Goal: Complete application form

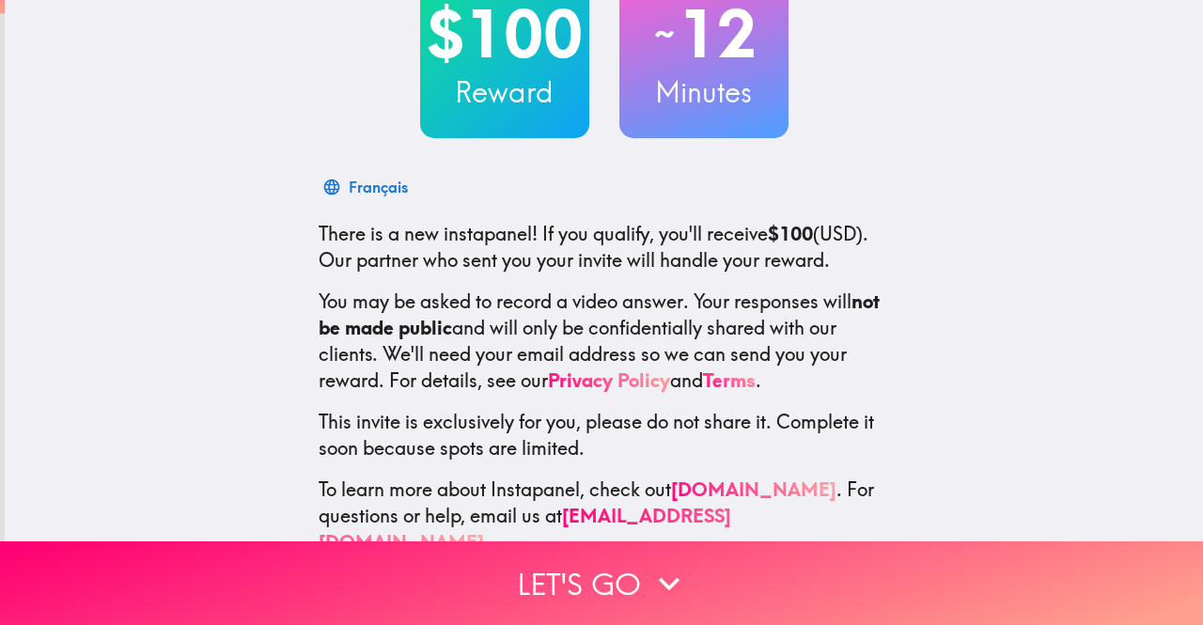
scroll to position [183, 0]
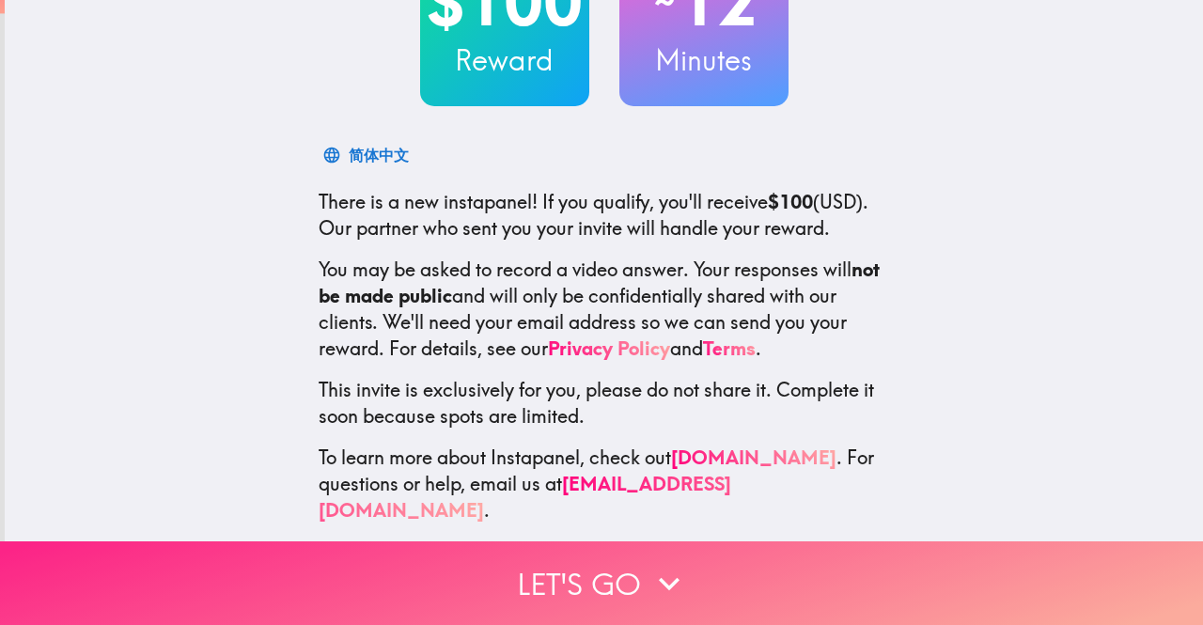
click at [574, 562] on button "Let's go" at bounding box center [601, 584] width 1203 height 84
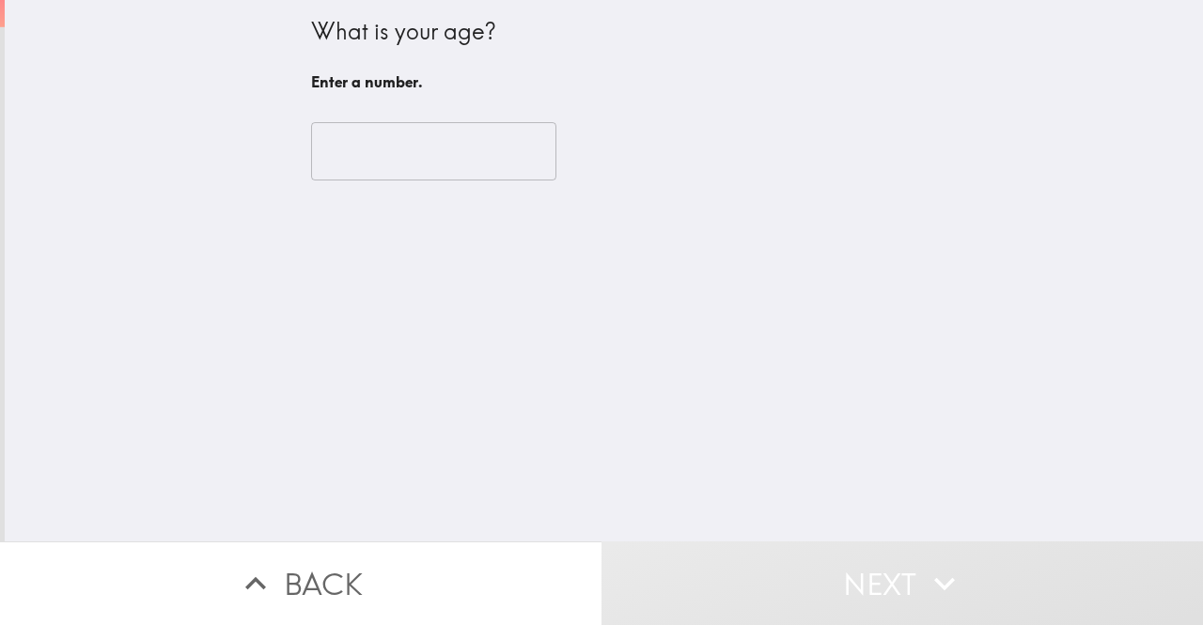
click at [437, 158] on input "number" at bounding box center [433, 151] width 245 height 58
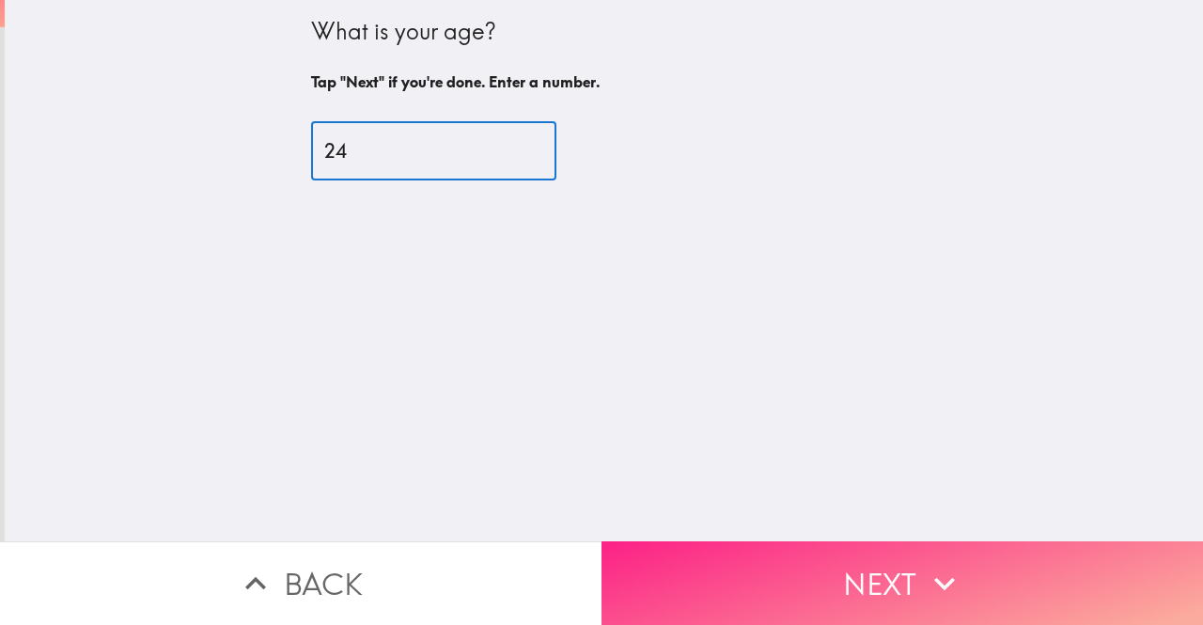
type input "24"
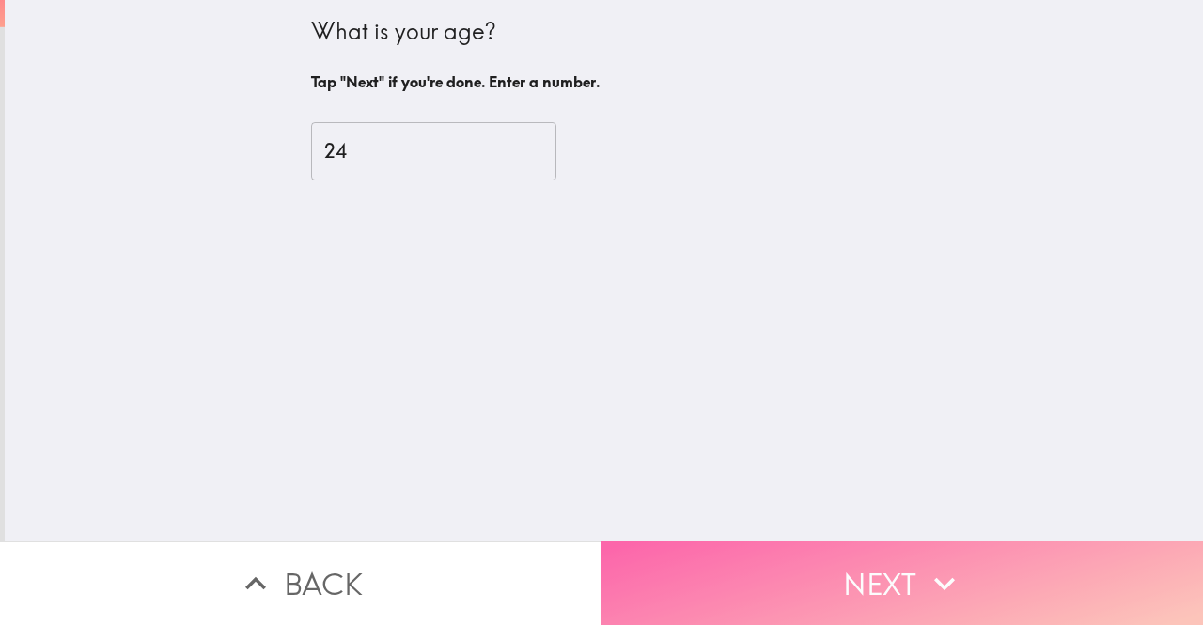
click at [821, 588] on button "Next" at bounding box center [903, 584] width 602 height 84
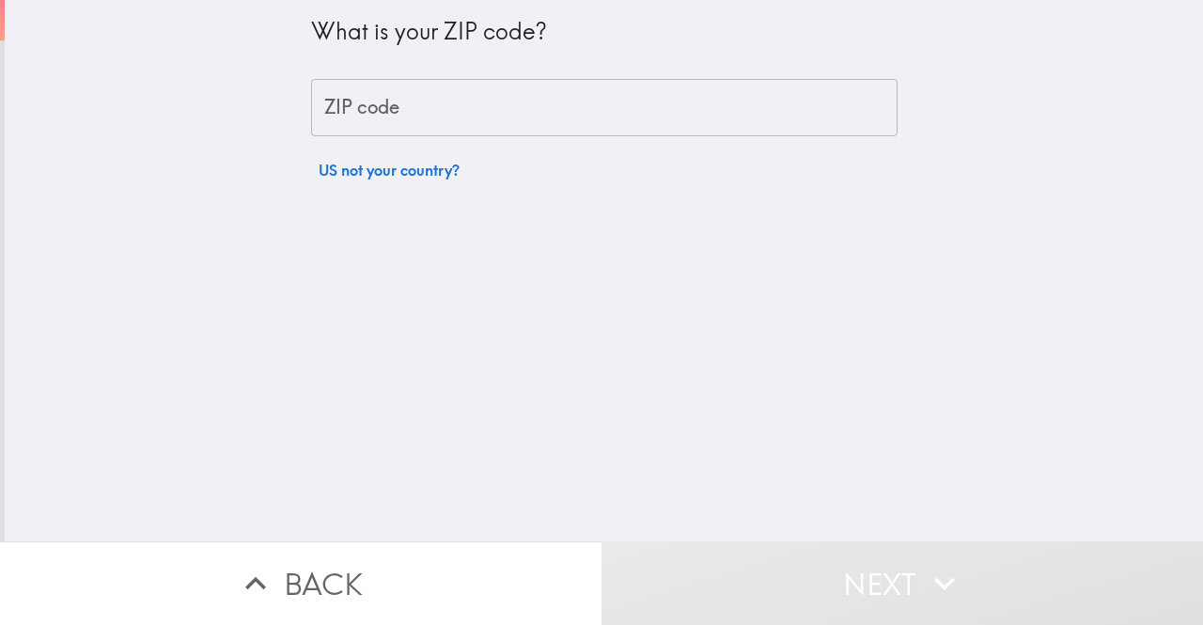
click at [479, 96] on input "ZIP code" at bounding box center [604, 108] width 587 height 58
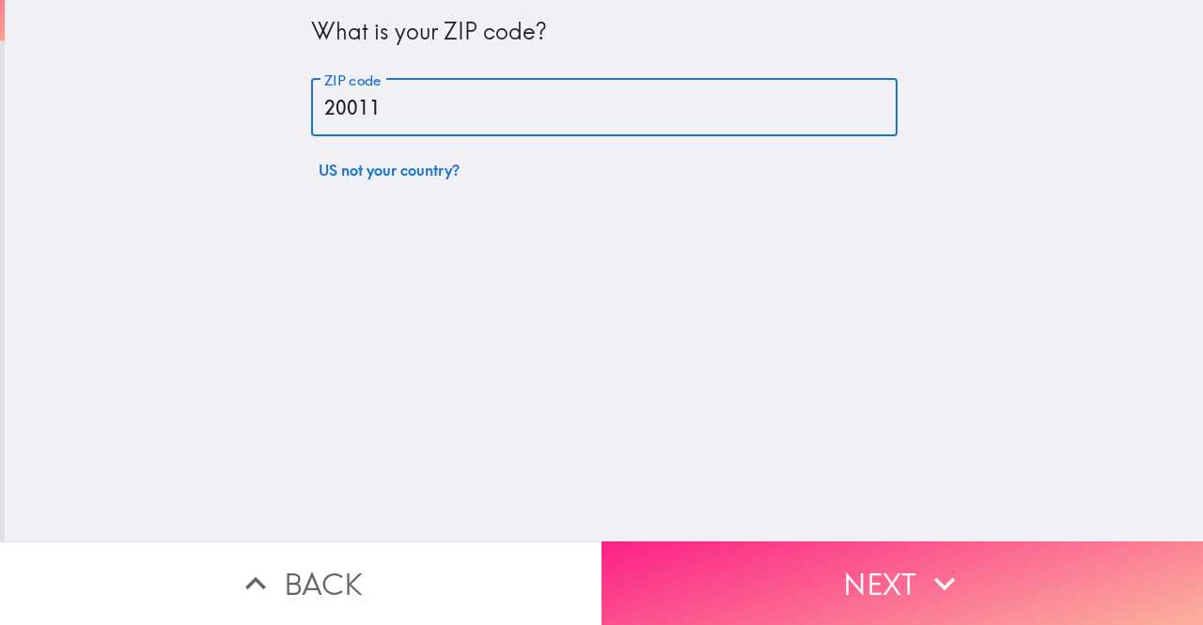
type input "20011"
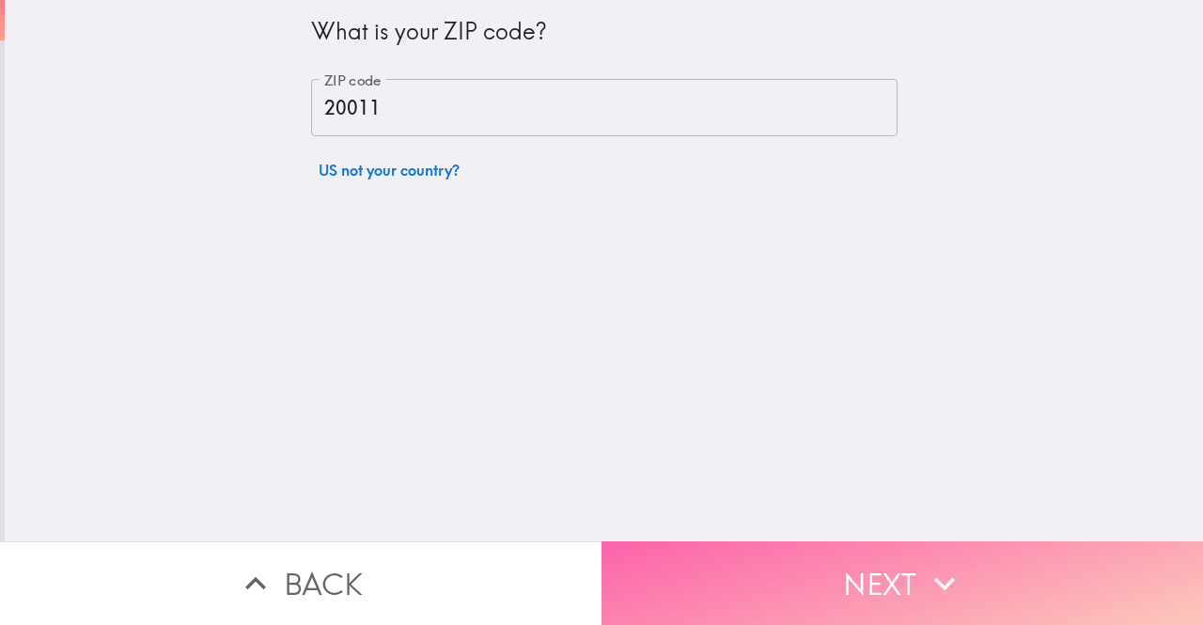
click at [838, 556] on button "Next" at bounding box center [903, 584] width 602 height 84
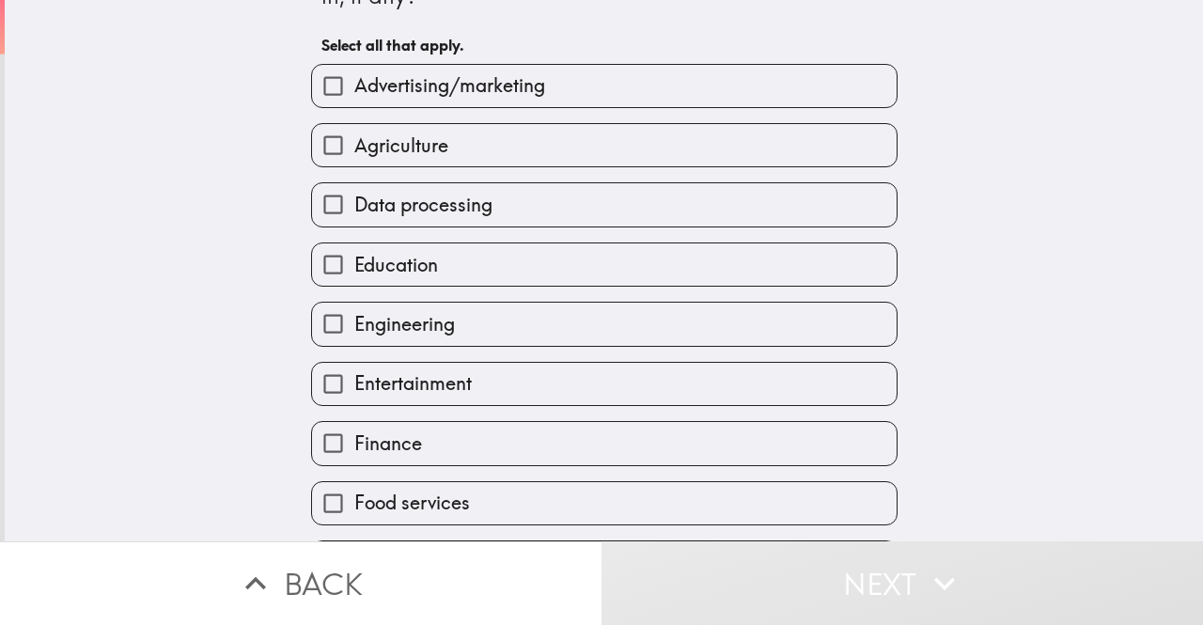
scroll to position [71, 0]
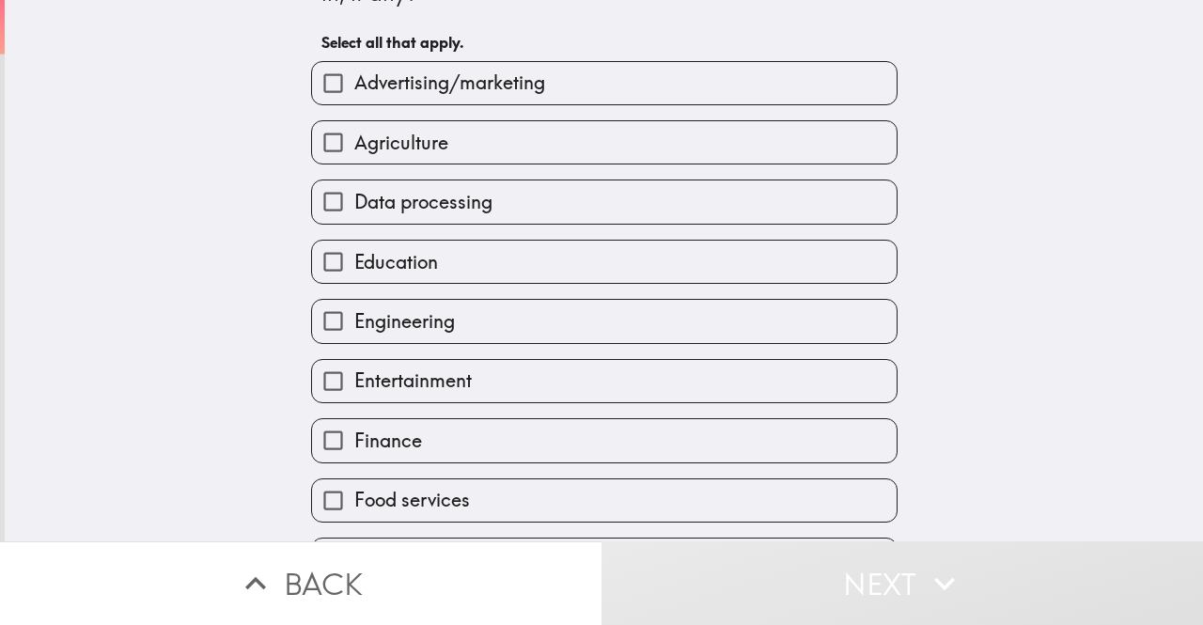
click at [324, 264] on input "Education" at bounding box center [333, 262] width 42 height 42
checkbox input "true"
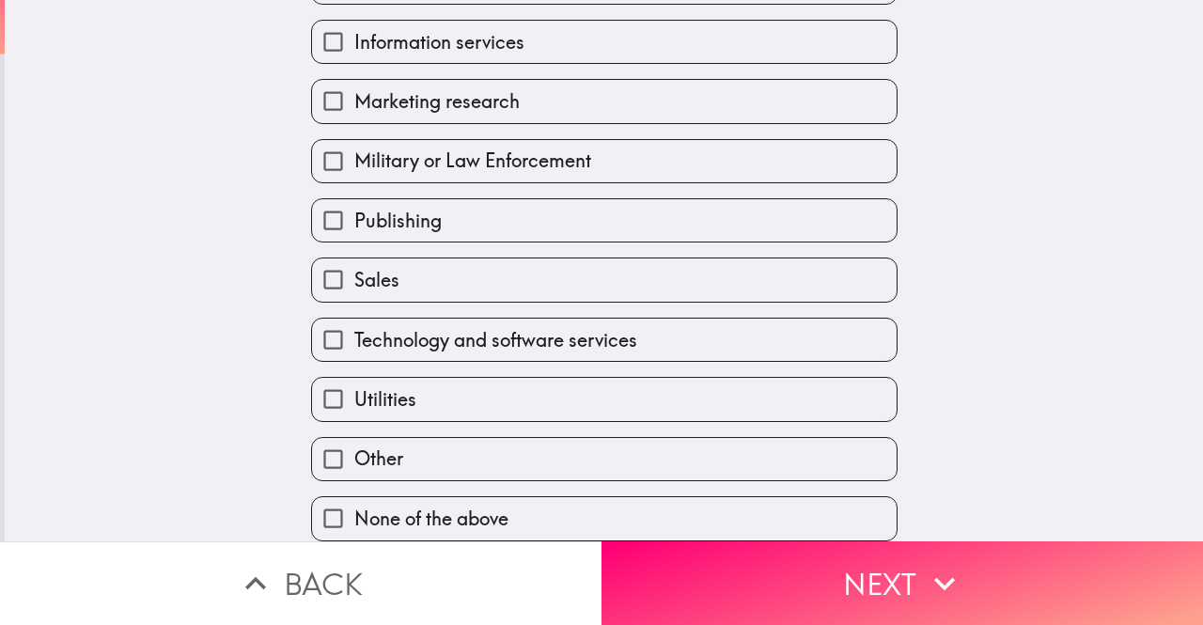
scroll to position [739, 0]
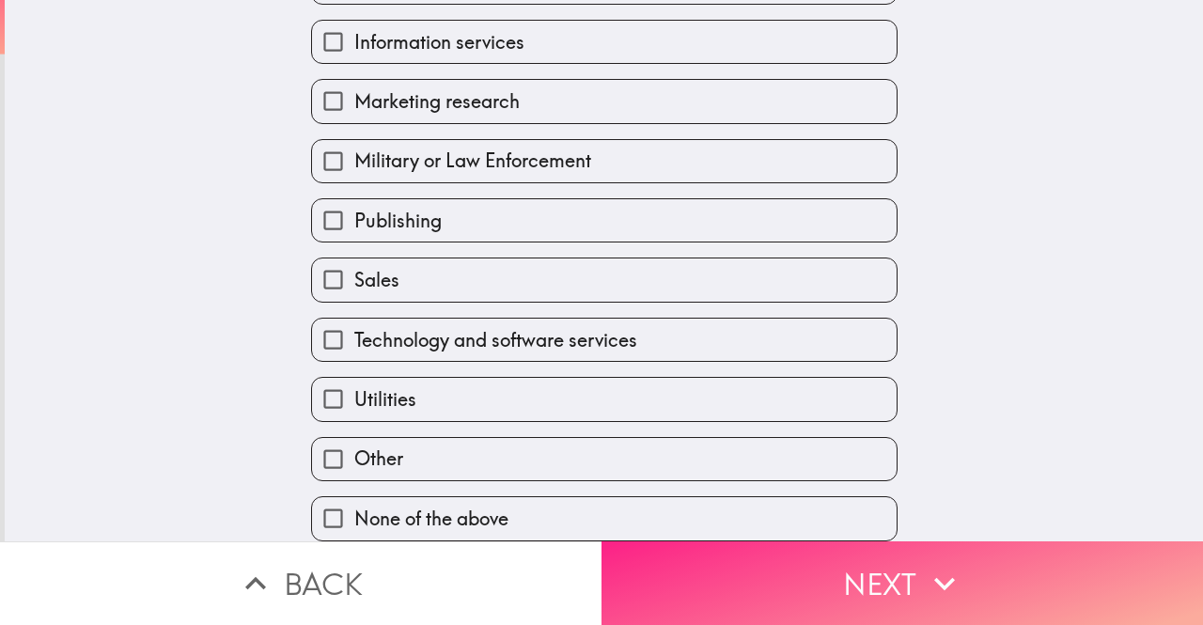
click at [751, 564] on button "Next" at bounding box center [903, 584] width 602 height 84
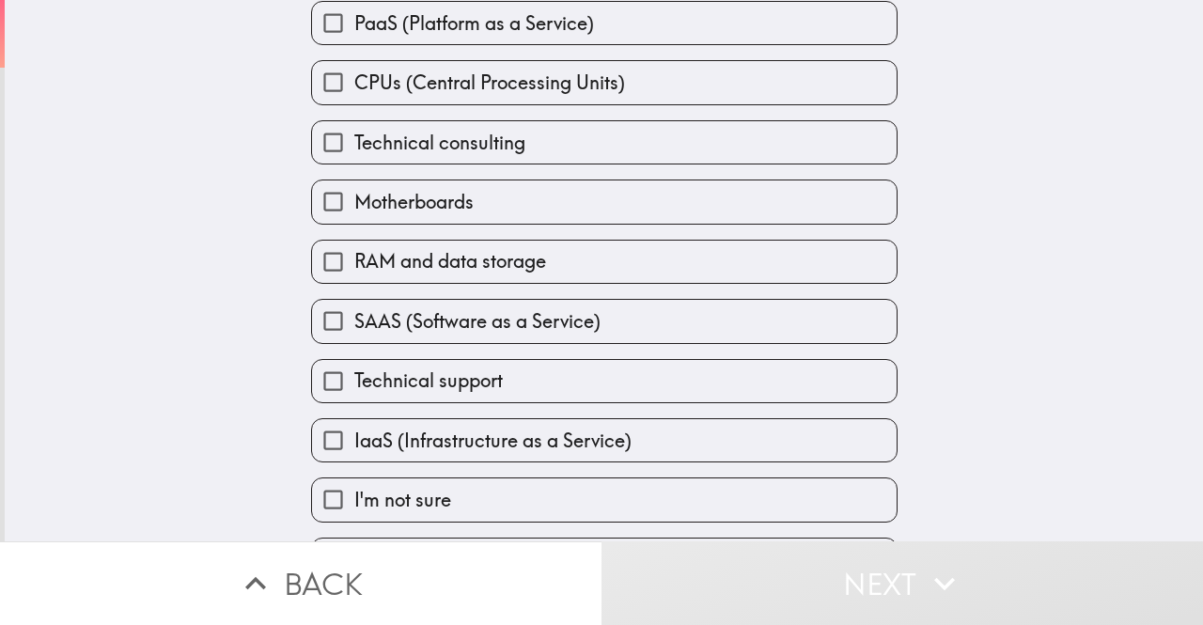
scroll to position [255, 0]
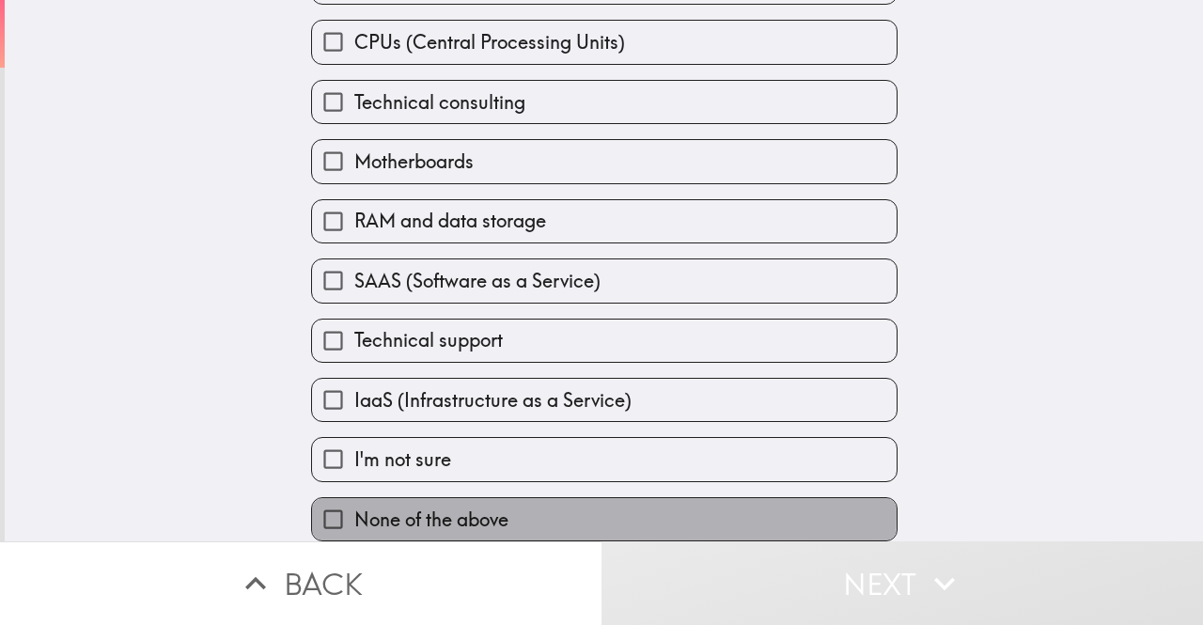
click at [401, 507] on span "None of the above" at bounding box center [431, 520] width 154 height 26
click at [354, 499] on input "None of the above" at bounding box center [333, 519] width 42 height 42
checkbox input "true"
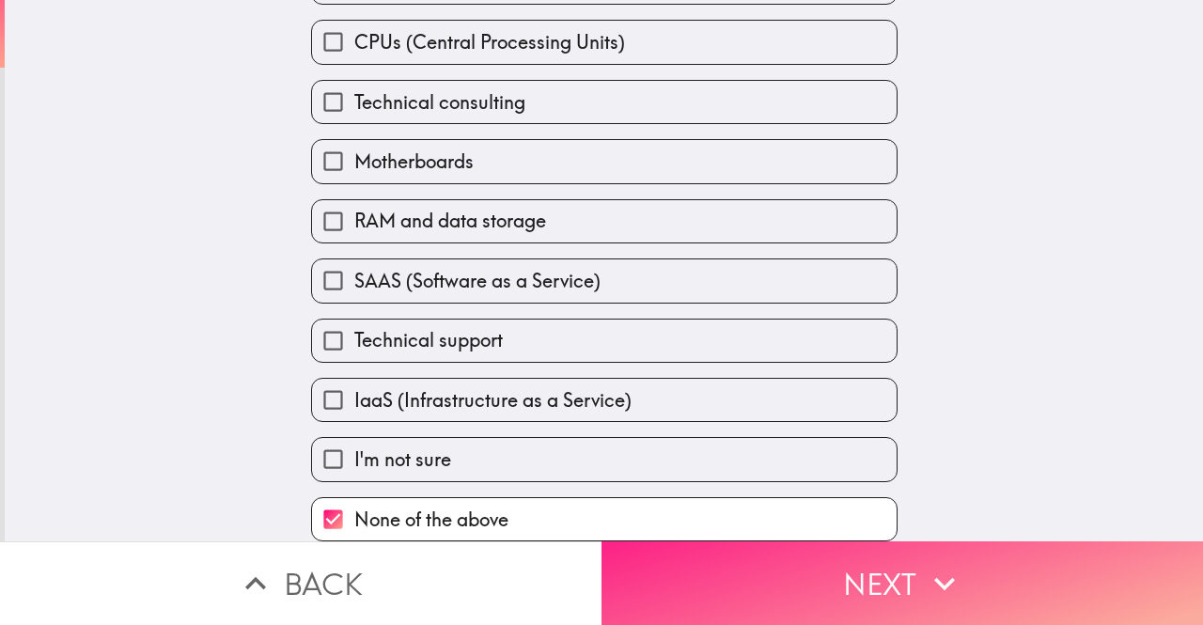
click at [846, 579] on button "Next" at bounding box center [903, 584] width 602 height 84
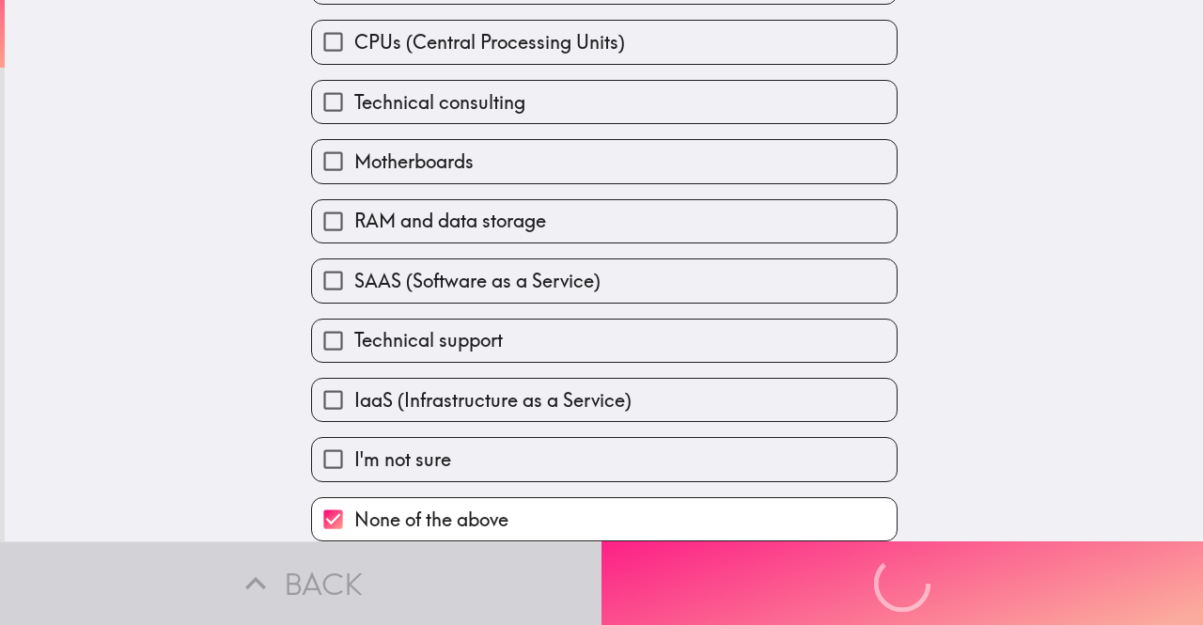
scroll to position [11, 0]
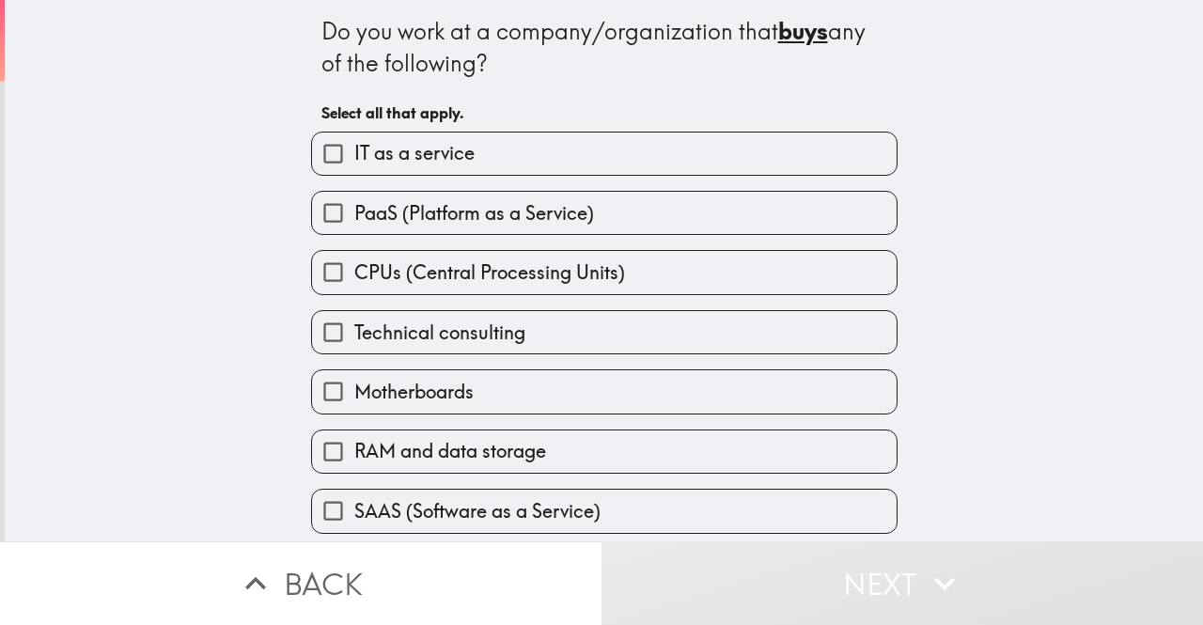
click at [317, 273] on input "CPUs (Central Processing Units)" at bounding box center [333, 272] width 42 height 42
checkbox input "true"
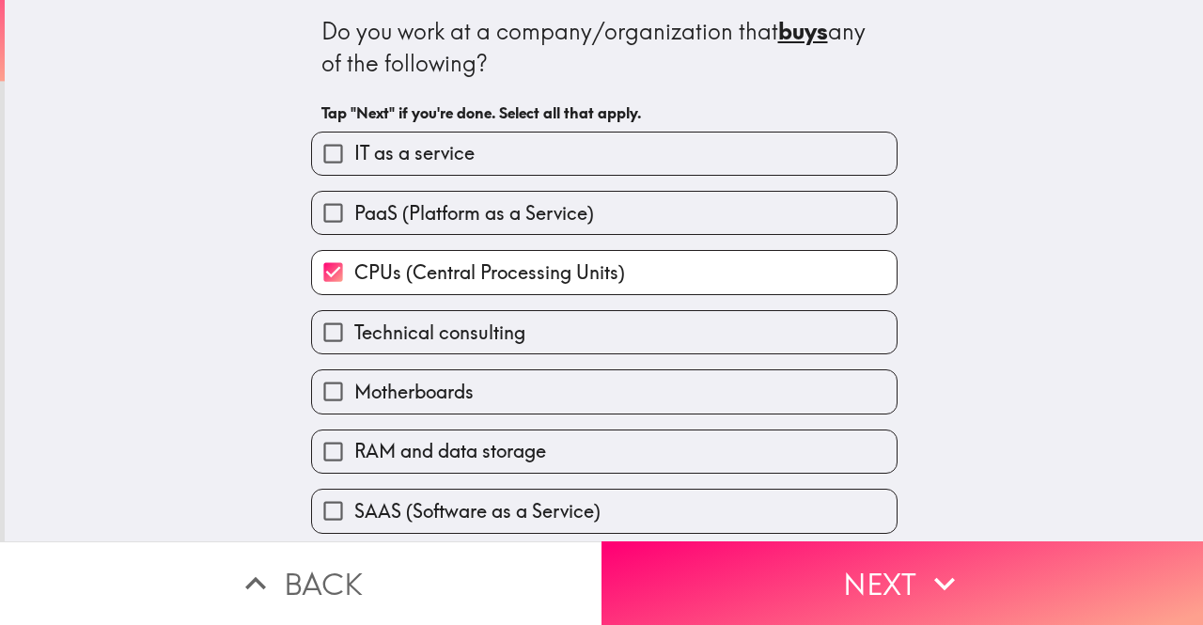
click at [312, 334] on input "Technical consulting" at bounding box center [333, 332] width 42 height 42
checkbox input "true"
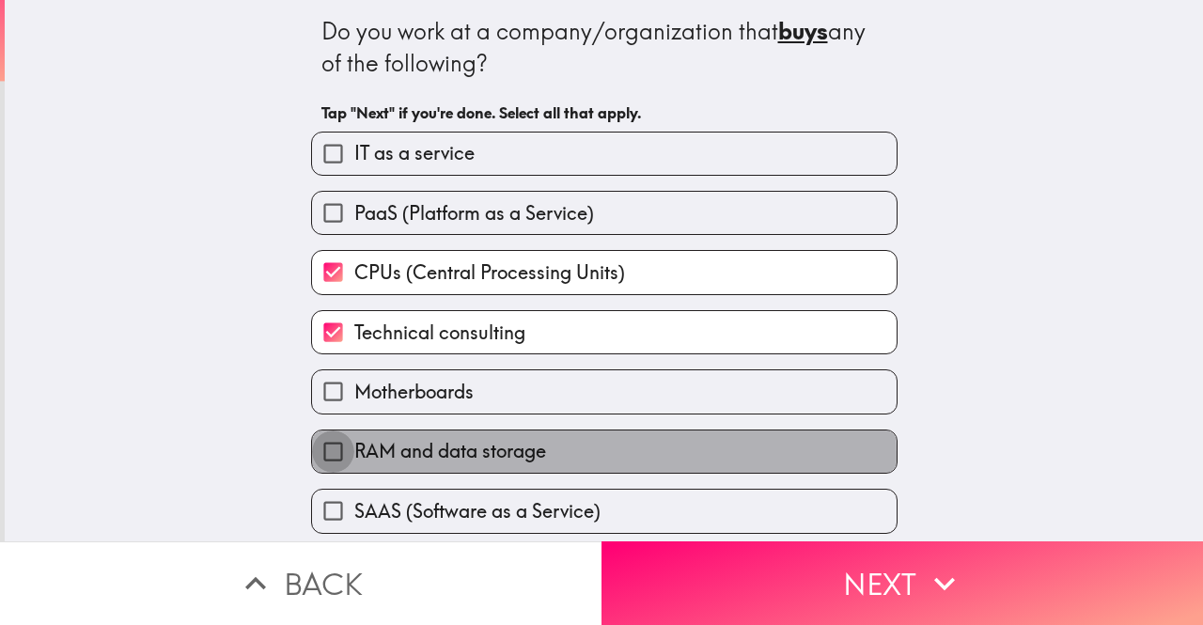
click at [317, 463] on input "RAM and data storage" at bounding box center [333, 452] width 42 height 42
checkbox input "true"
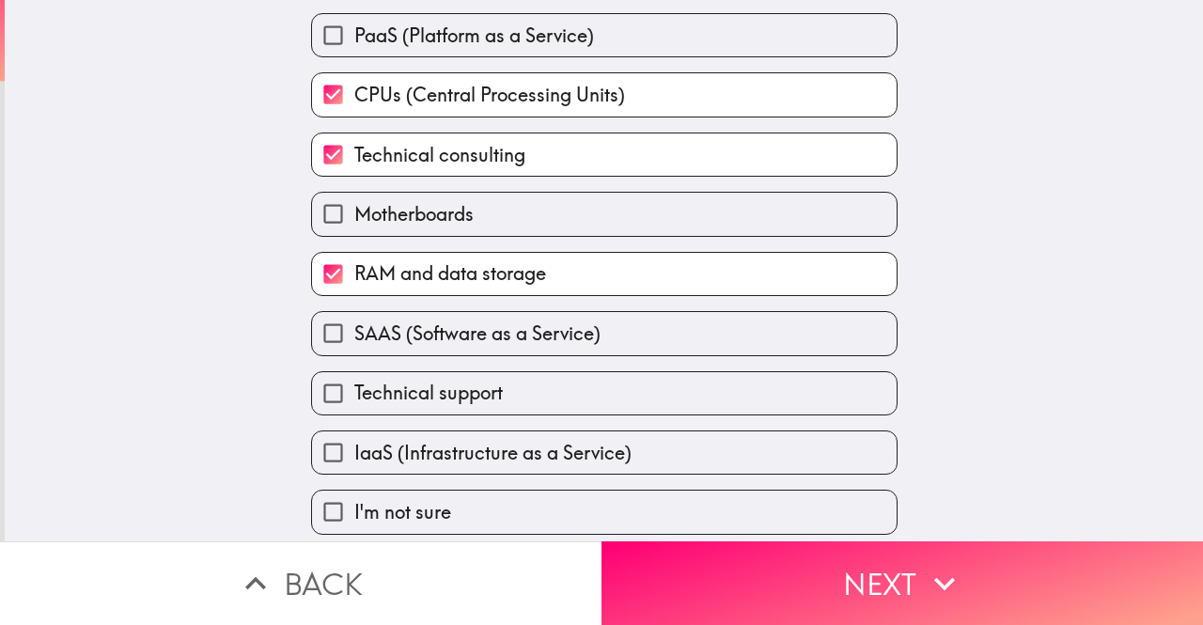
scroll to position [255, 0]
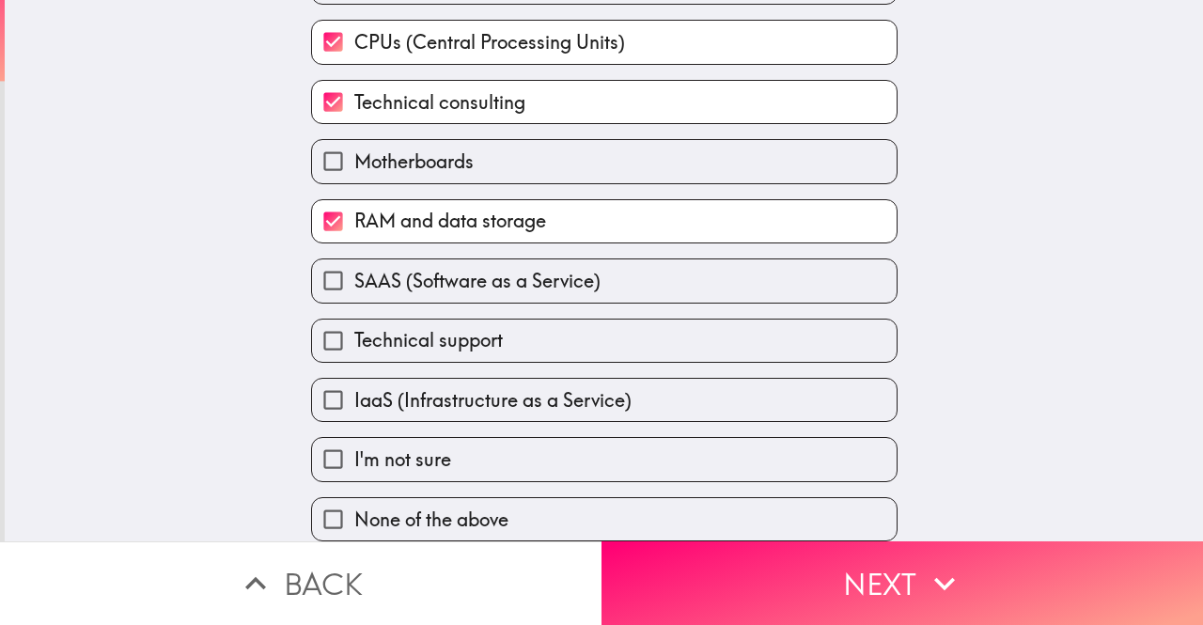
click at [316, 263] on input "SAAS (Software as a Service)" at bounding box center [333, 281] width 42 height 42
checkbox input "true"
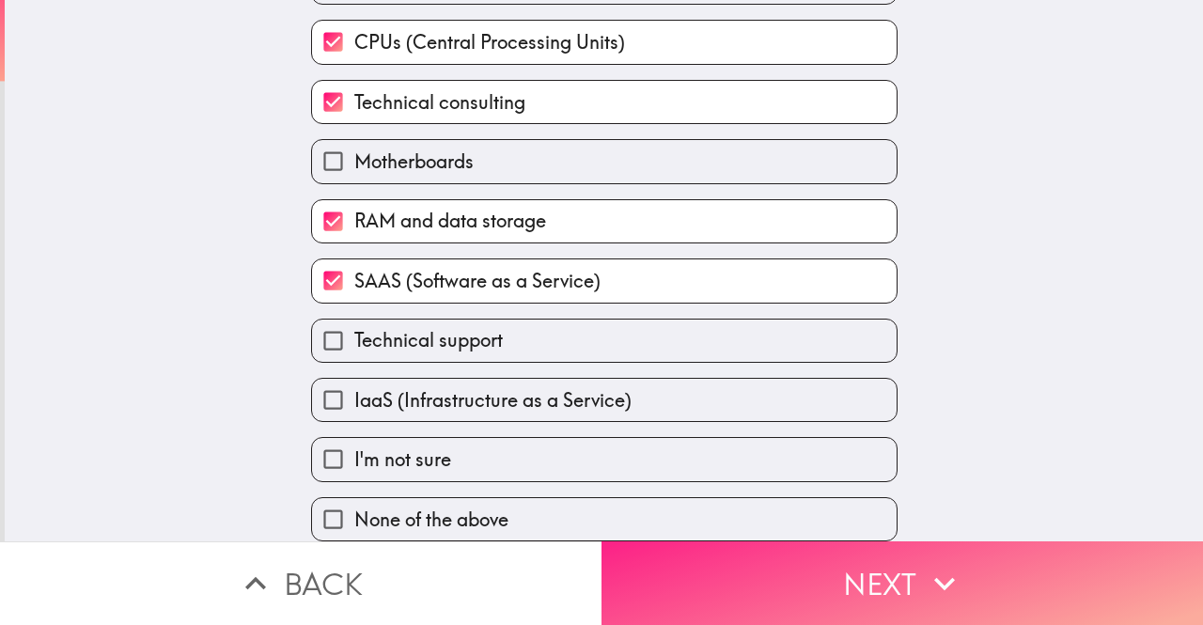
click at [684, 561] on button "Next" at bounding box center [903, 584] width 602 height 84
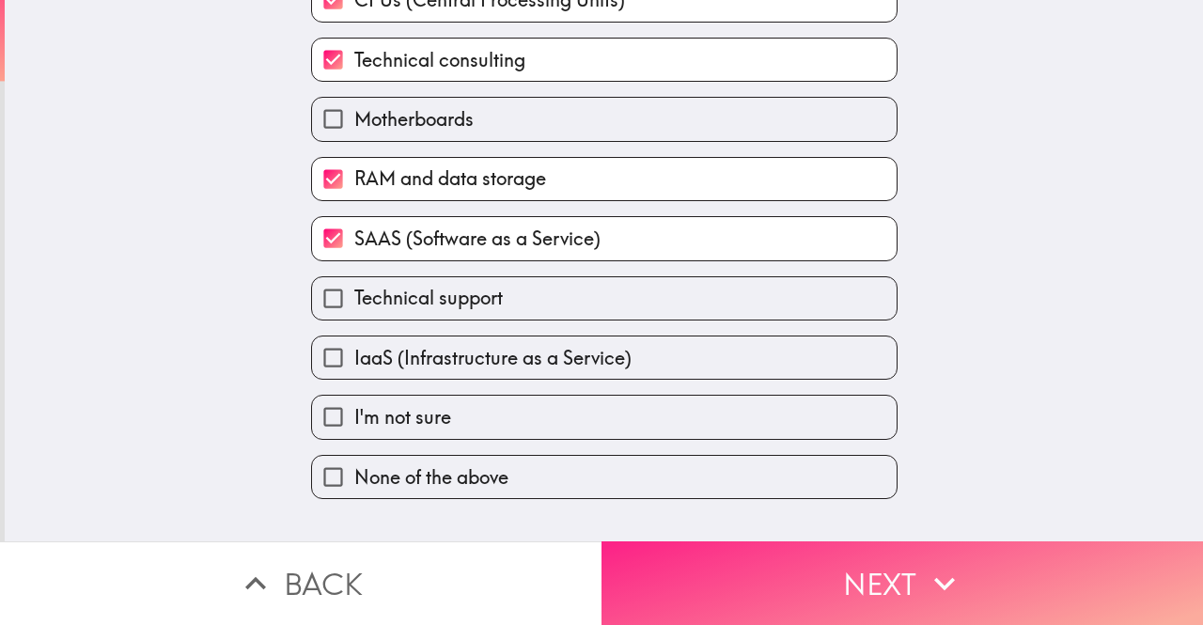
scroll to position [0, 0]
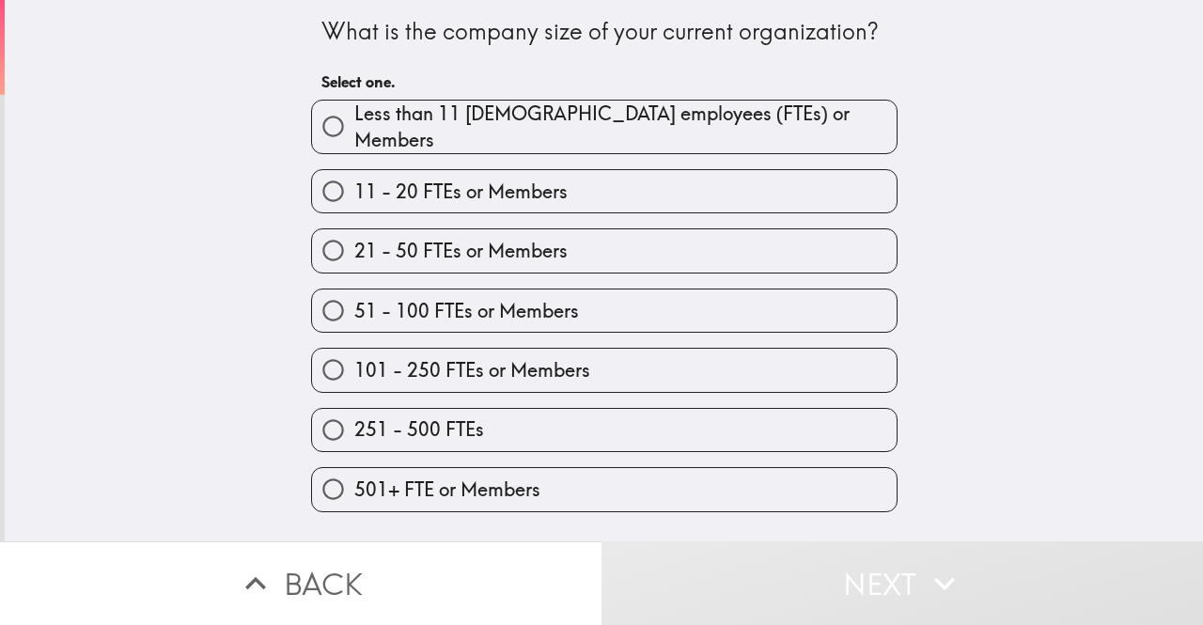
click at [442, 258] on label "21 - 50 FTEs or Members" at bounding box center [604, 250] width 585 height 42
click at [354, 258] on input "21 - 50 FTEs or Members" at bounding box center [333, 250] width 42 height 42
radio input "true"
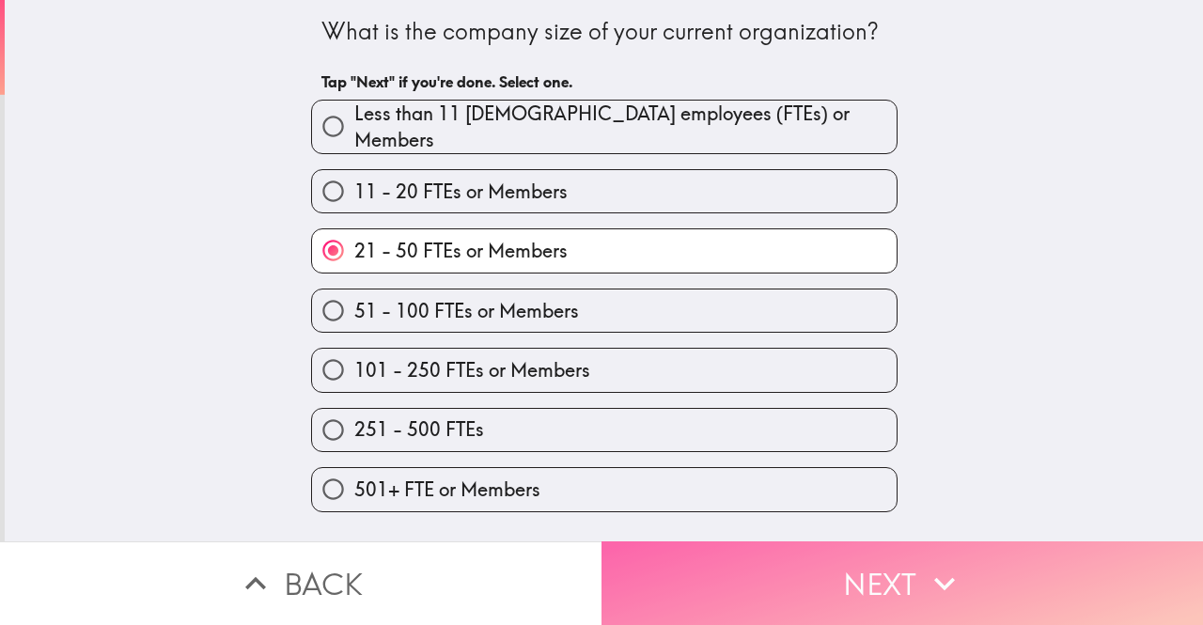
click at [944, 563] on icon "button" at bounding box center [944, 583] width 41 height 41
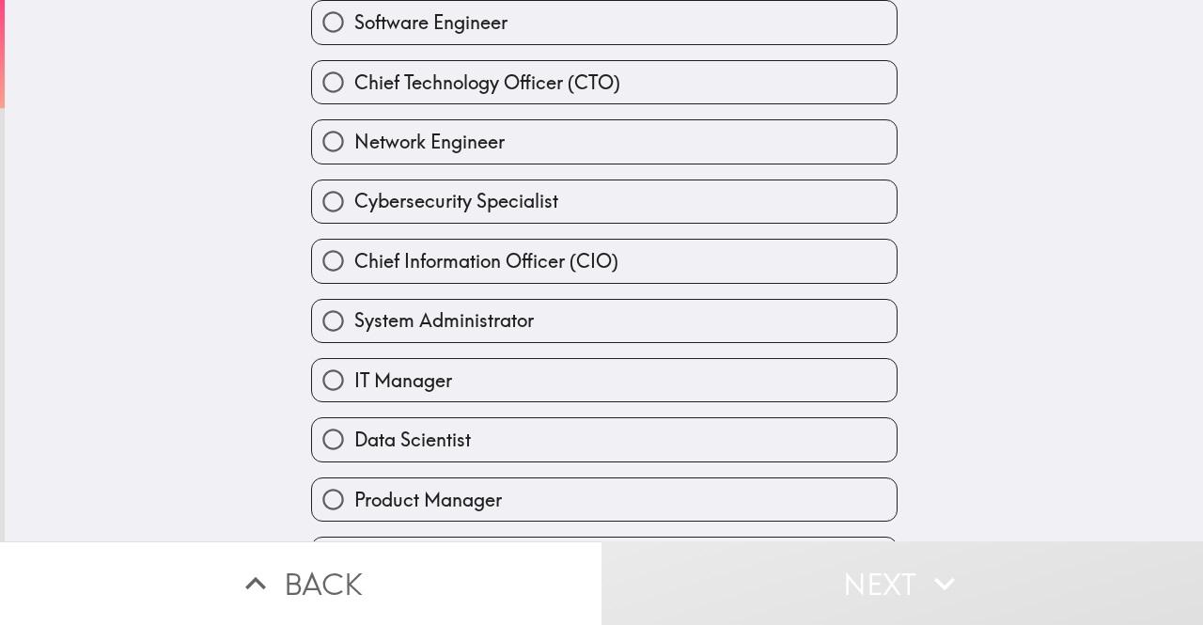
scroll to position [249, 0]
click at [320, 391] on input "IT Manager" at bounding box center [333, 381] width 42 height 42
radio input "true"
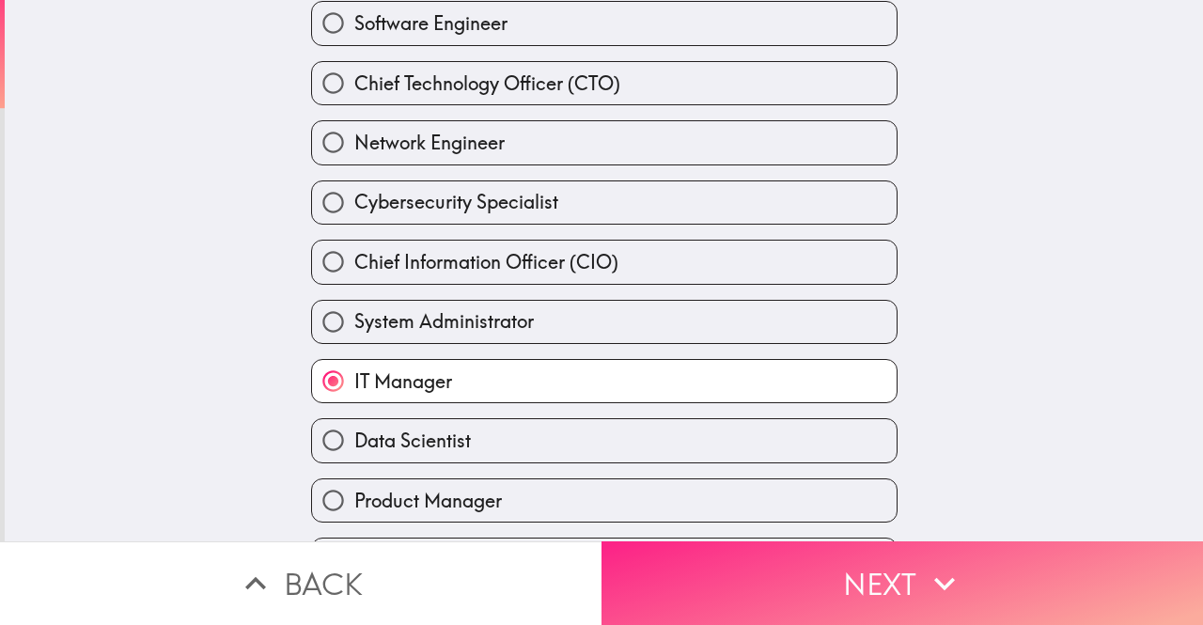
click at [844, 560] on button "Next" at bounding box center [903, 584] width 602 height 84
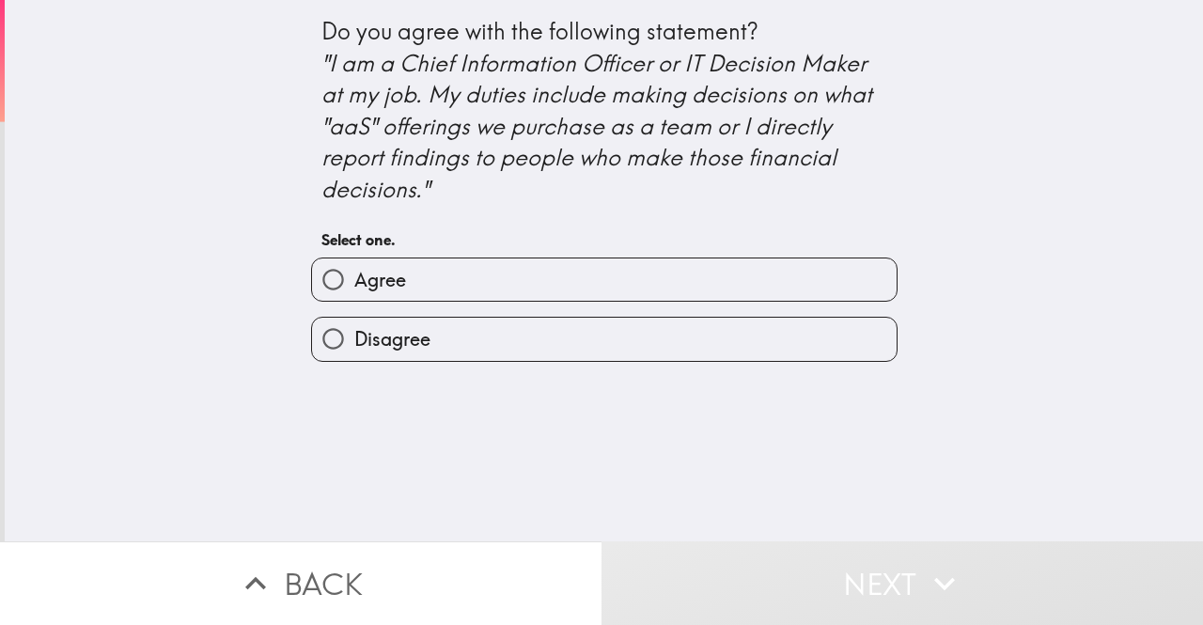
click at [466, 278] on label "Agree" at bounding box center [604, 280] width 585 height 42
click at [354, 278] on input "Agree" at bounding box center [333, 280] width 42 height 42
radio input "true"
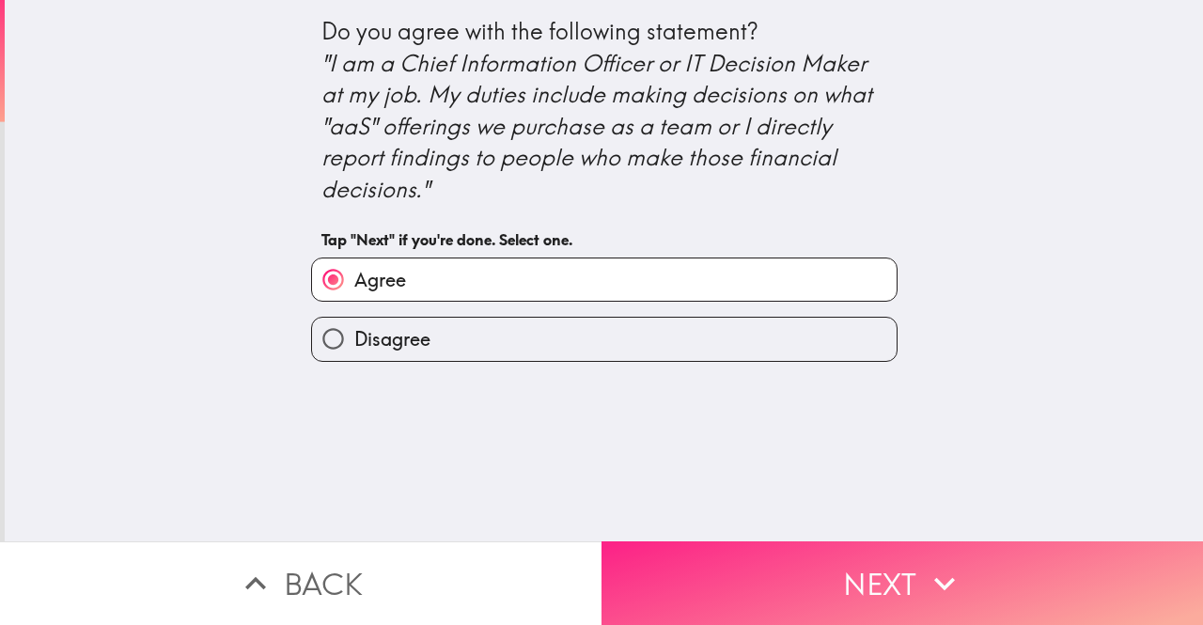
click at [770, 574] on button "Next" at bounding box center [903, 584] width 602 height 84
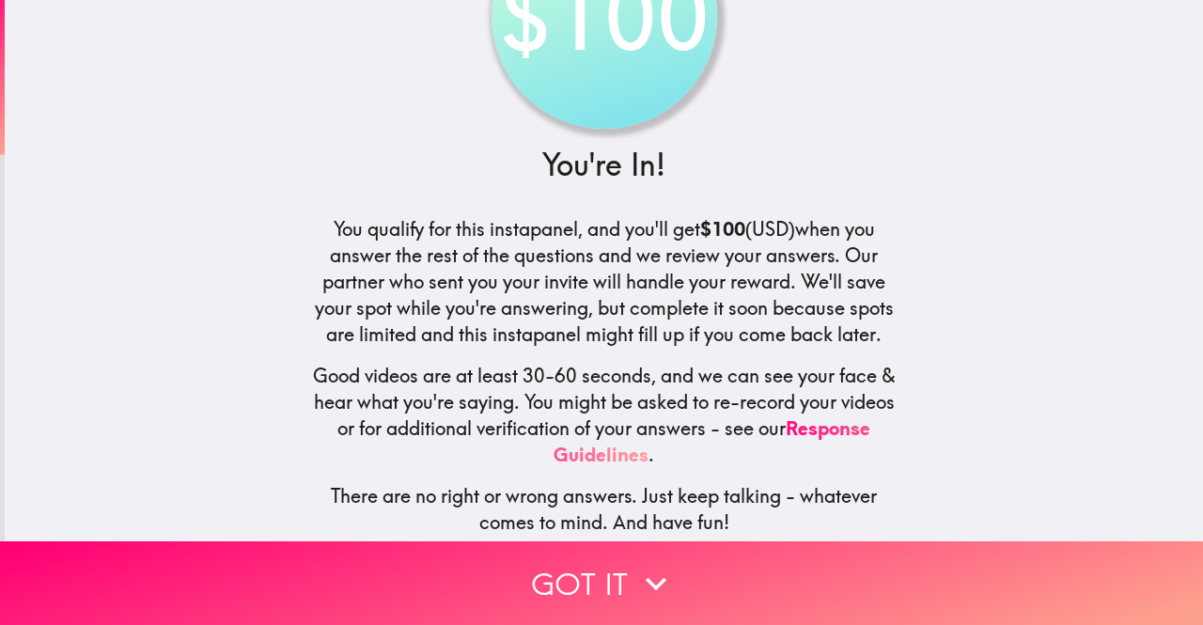
scroll to position [150, 0]
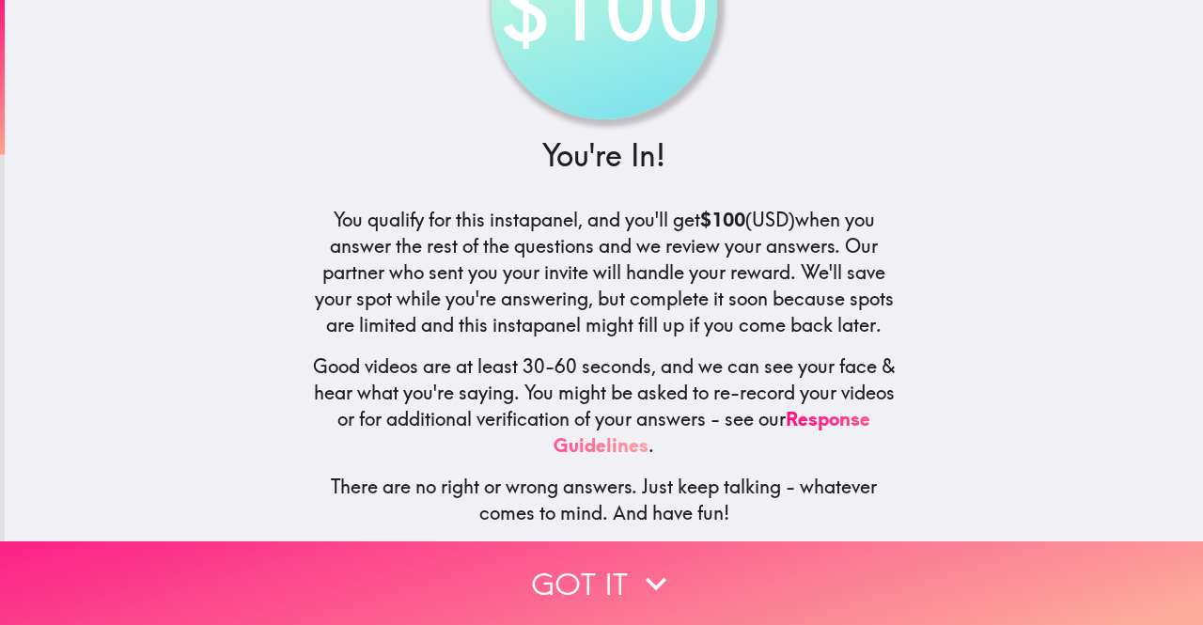
click at [597, 557] on button "Got it" at bounding box center [601, 584] width 1203 height 84
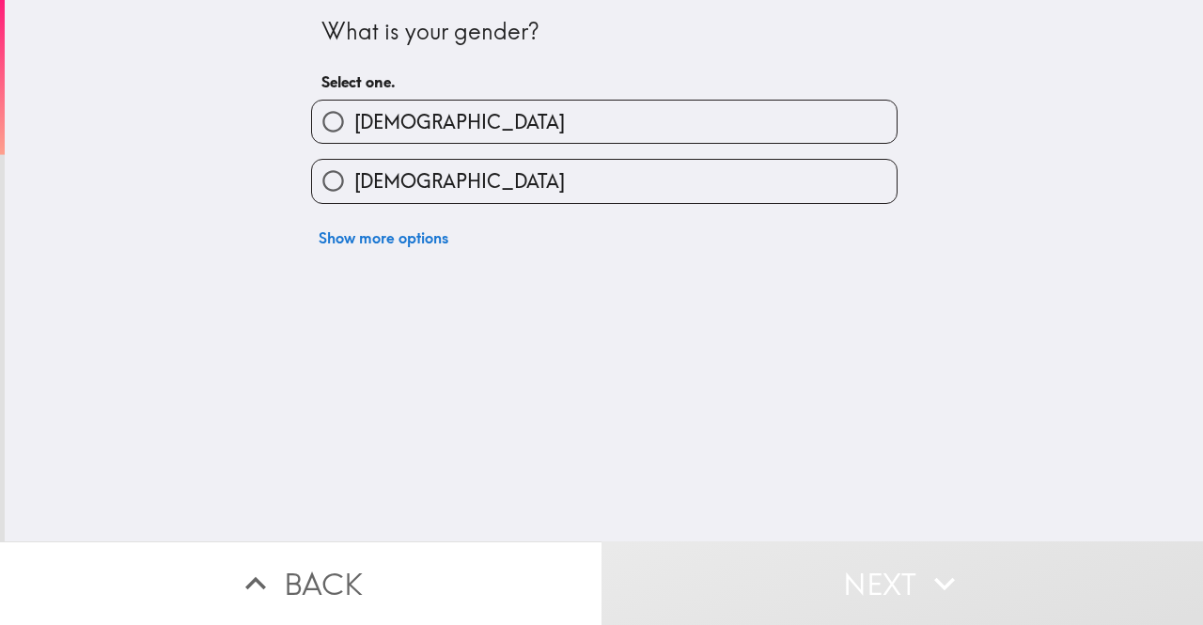
scroll to position [0, 0]
click at [538, 181] on label "[DEMOGRAPHIC_DATA]" at bounding box center [604, 181] width 585 height 42
click at [354, 181] on input "[DEMOGRAPHIC_DATA]" at bounding box center [333, 181] width 42 height 42
radio input "true"
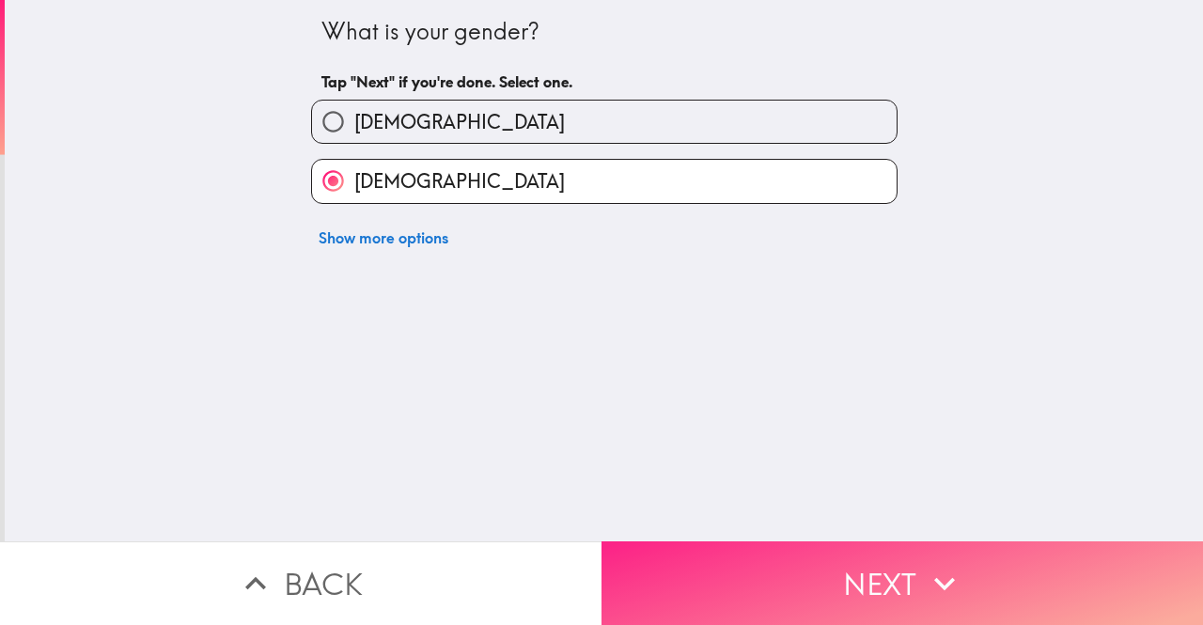
click at [755, 565] on button "Next" at bounding box center [903, 584] width 602 height 84
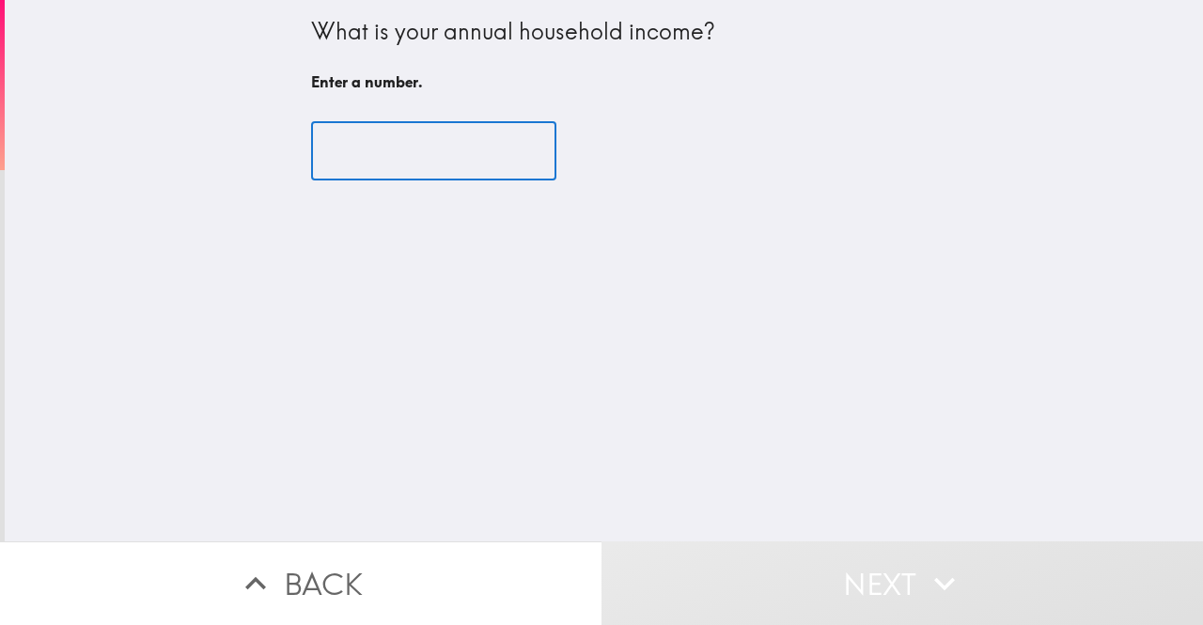
click at [420, 139] on input "number" at bounding box center [433, 151] width 245 height 58
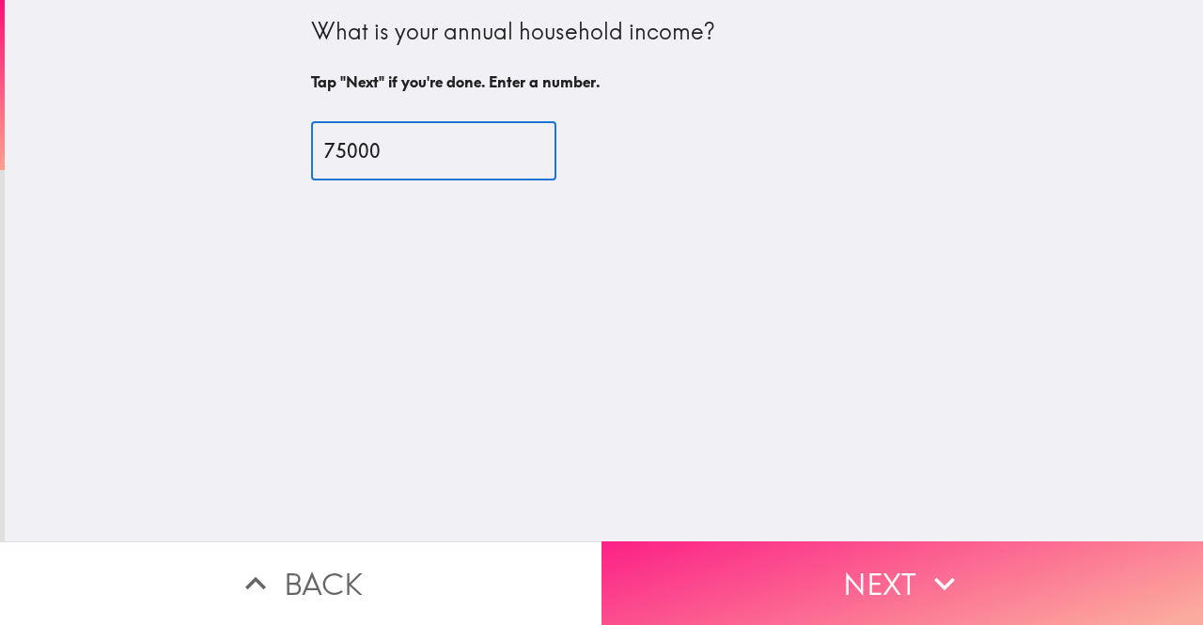
type input "75000"
click at [779, 548] on button "Next" at bounding box center [903, 584] width 602 height 84
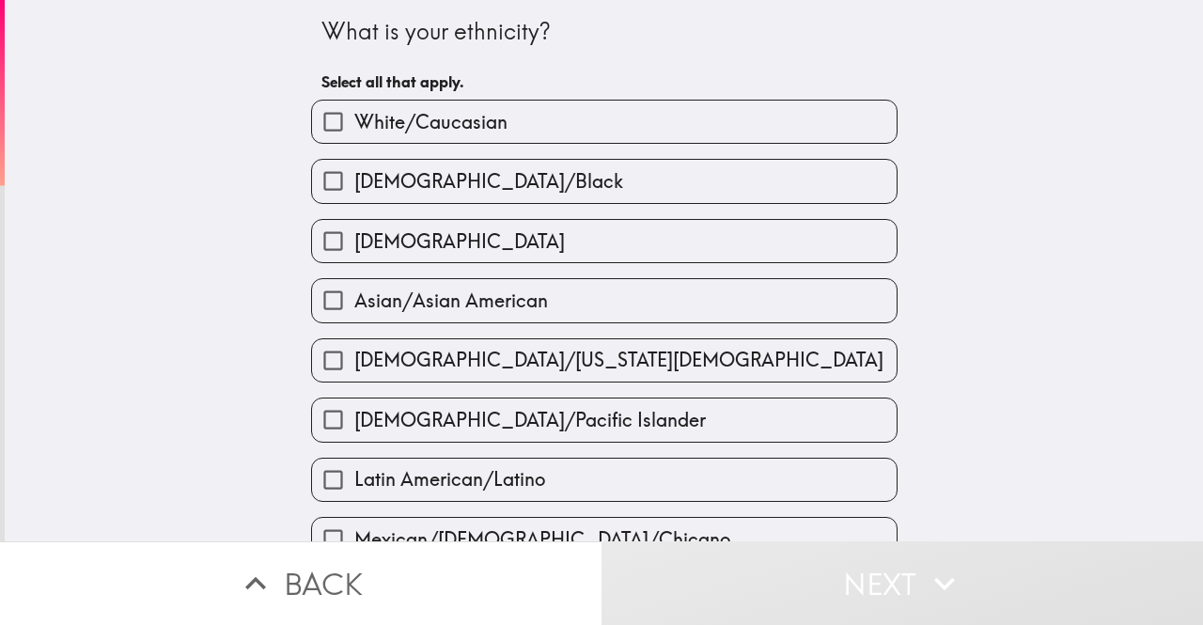
click at [361, 113] on span "White/Caucasian" at bounding box center [430, 122] width 153 height 26
click at [354, 113] on input "White/Caucasian" at bounding box center [333, 122] width 42 height 42
checkbox input "true"
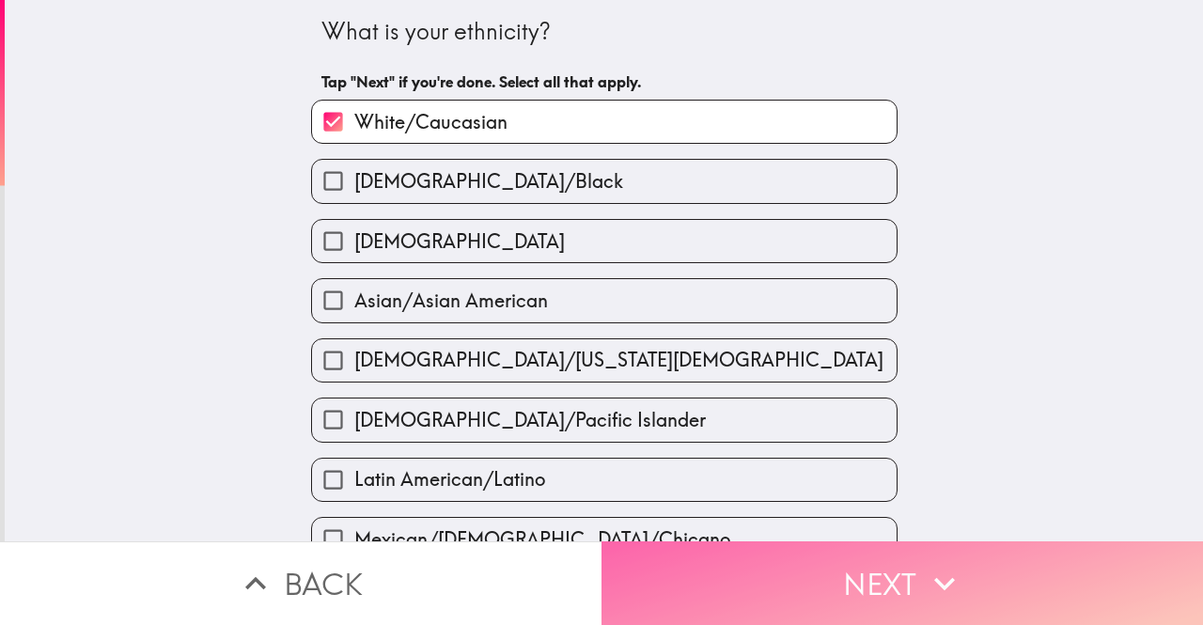
click at [985, 562] on button "Next" at bounding box center [903, 584] width 602 height 84
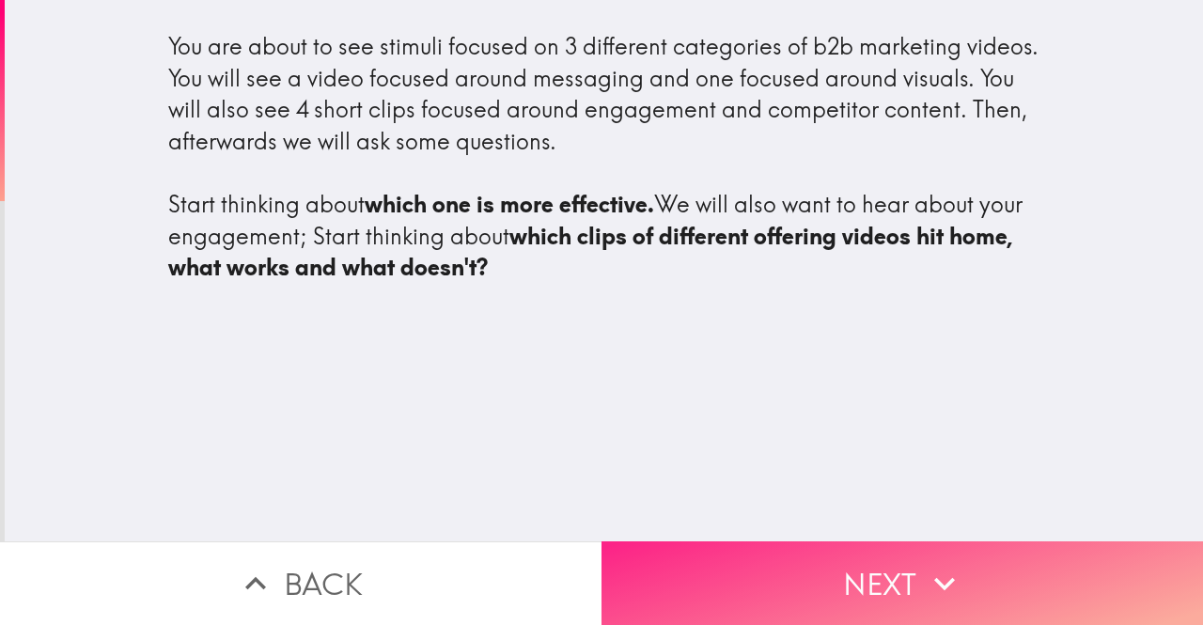
click at [847, 570] on button "Next" at bounding box center [903, 584] width 602 height 84
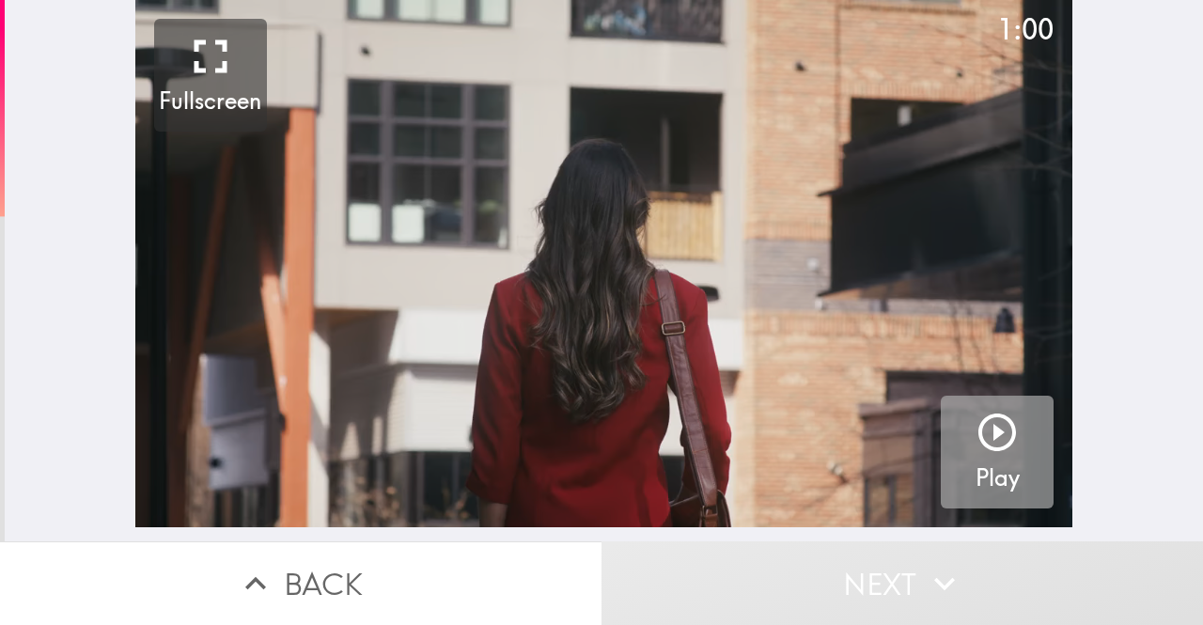
click at [984, 447] on icon "button" at bounding box center [997, 432] width 45 height 45
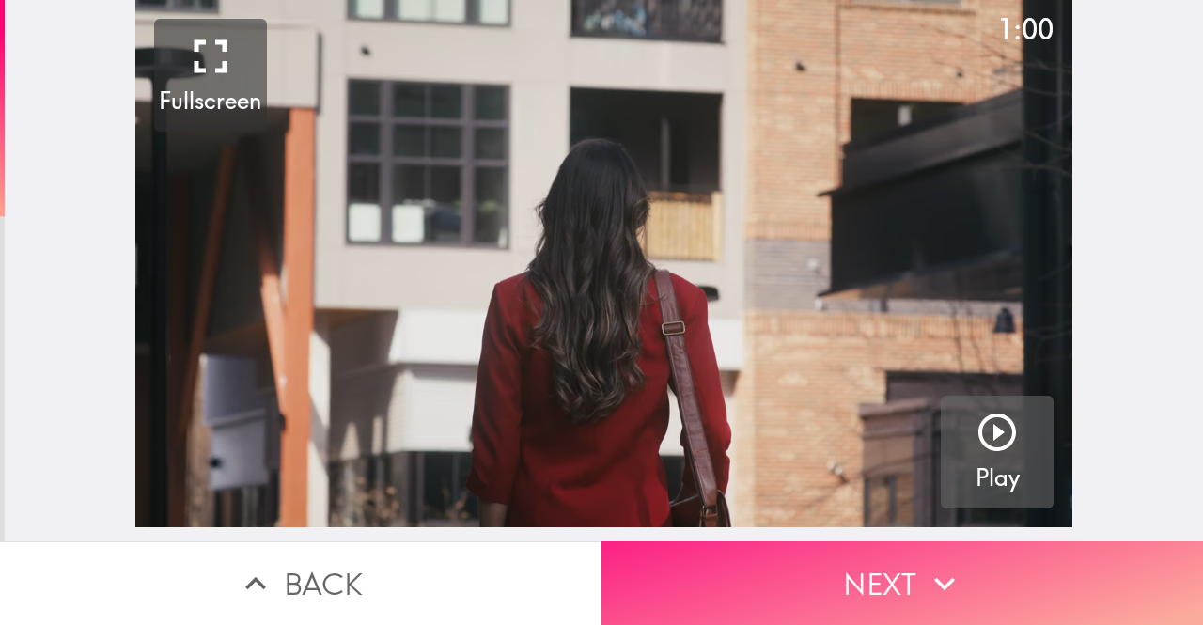
click at [938, 589] on icon "button" at bounding box center [944, 583] width 41 height 41
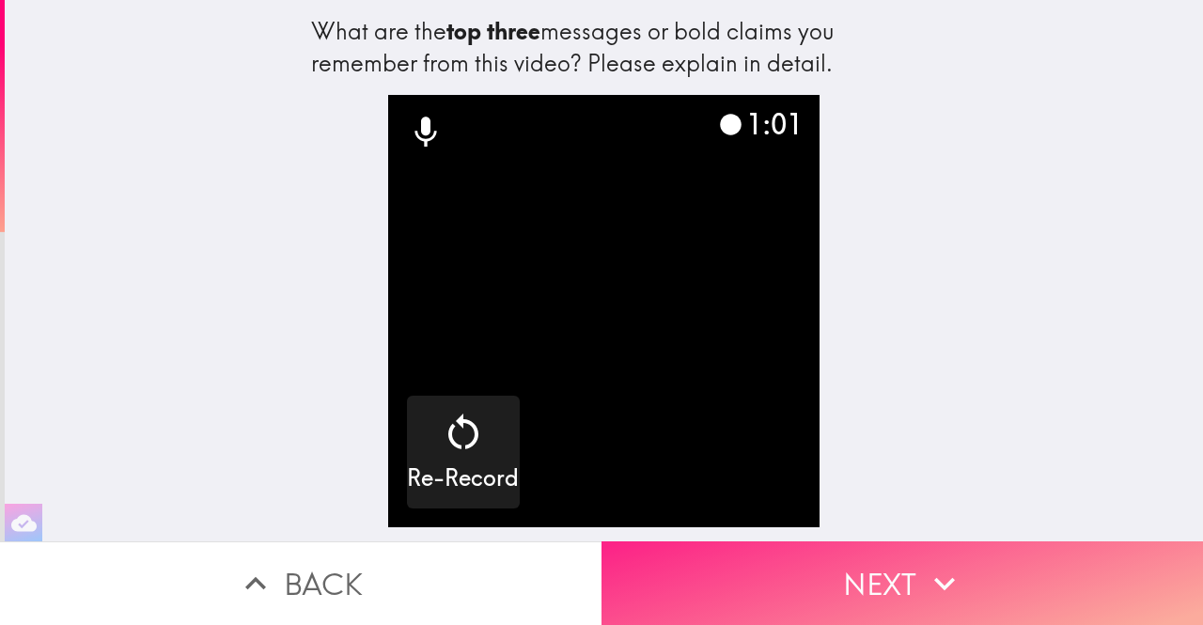
click at [876, 576] on button "Next" at bounding box center [903, 584] width 602 height 84
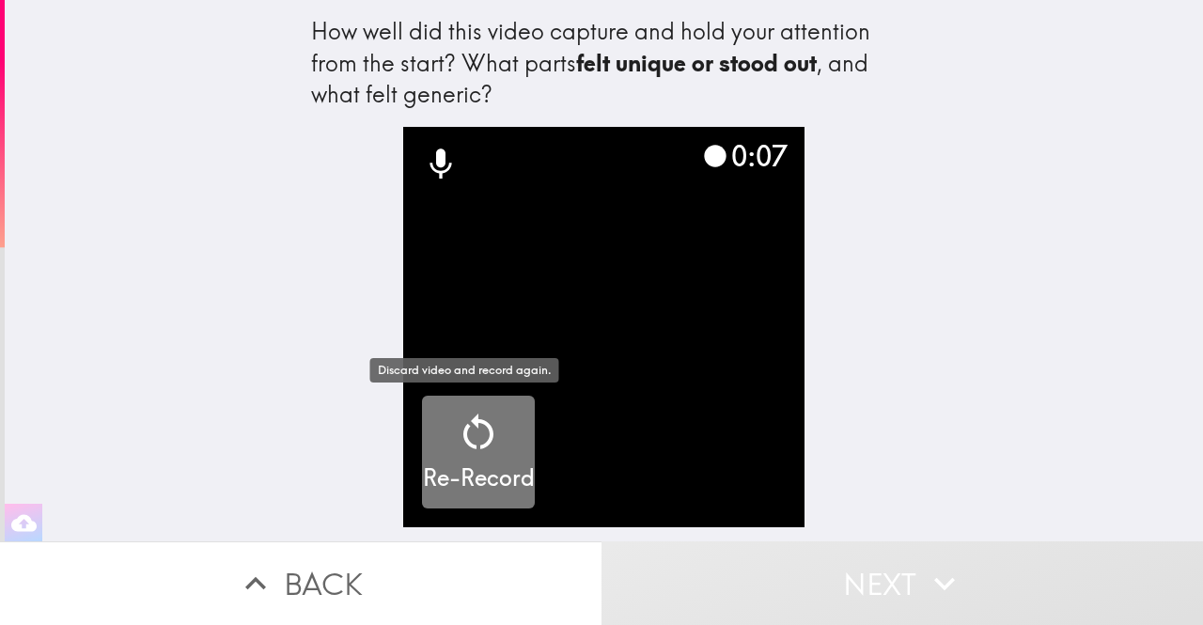
click at [464, 426] on icon "button" at bounding box center [479, 432] width 30 height 36
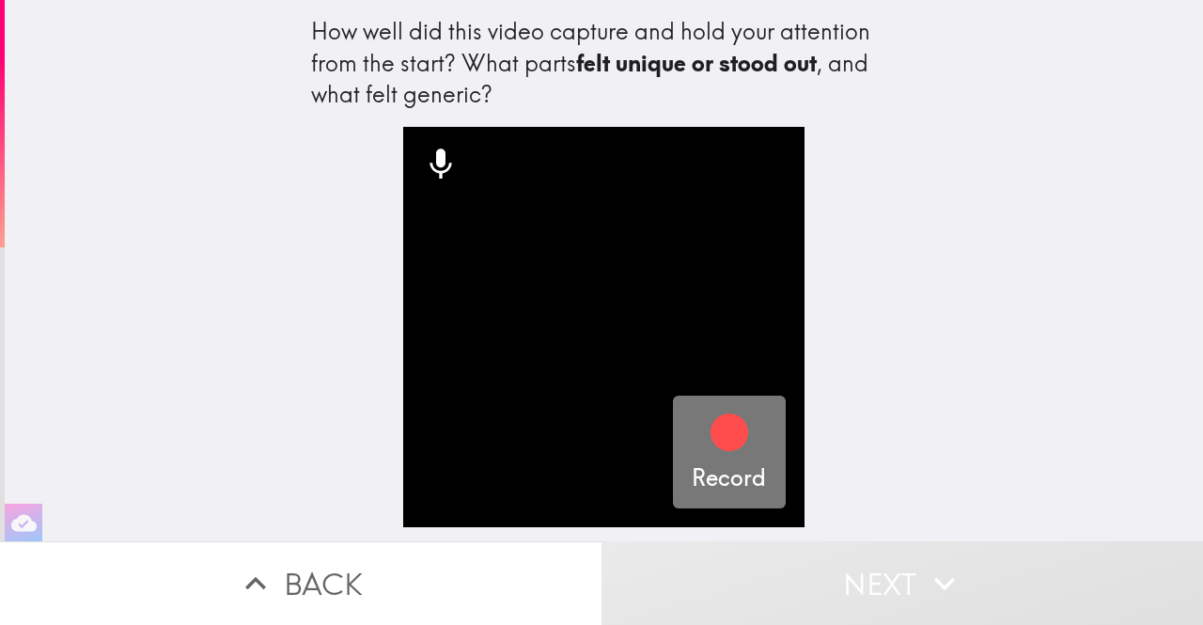
click at [711, 436] on icon "button" at bounding box center [730, 433] width 38 height 38
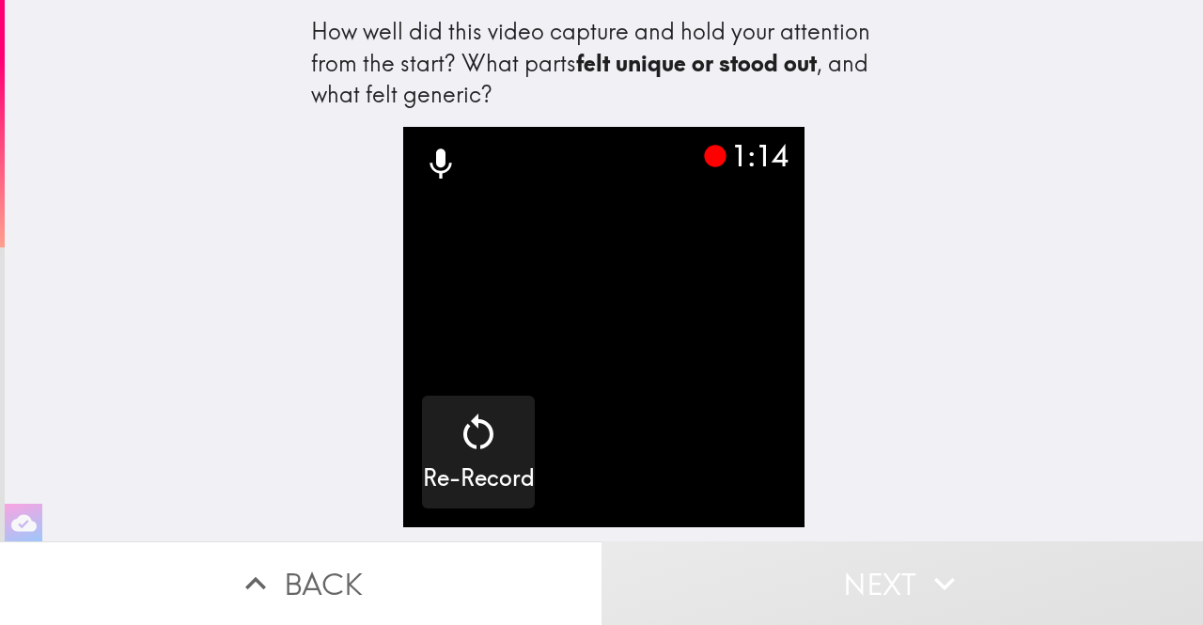
click at [433, 176] on icon at bounding box center [441, 165] width 38 height 38
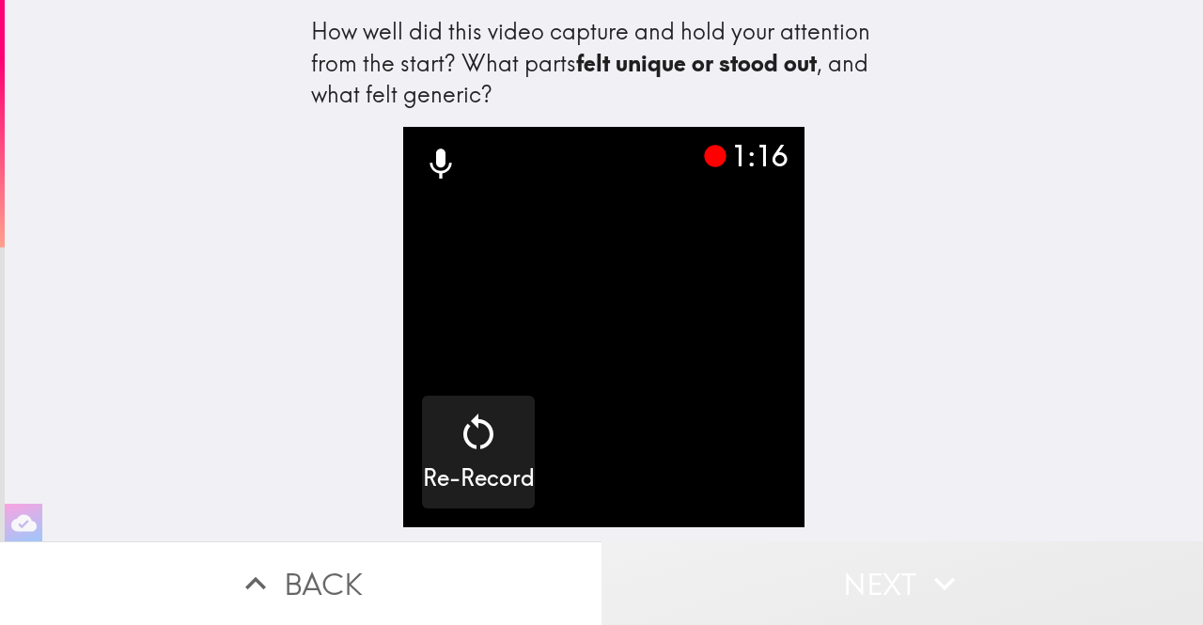
click at [853, 583] on button "Next" at bounding box center [903, 584] width 602 height 84
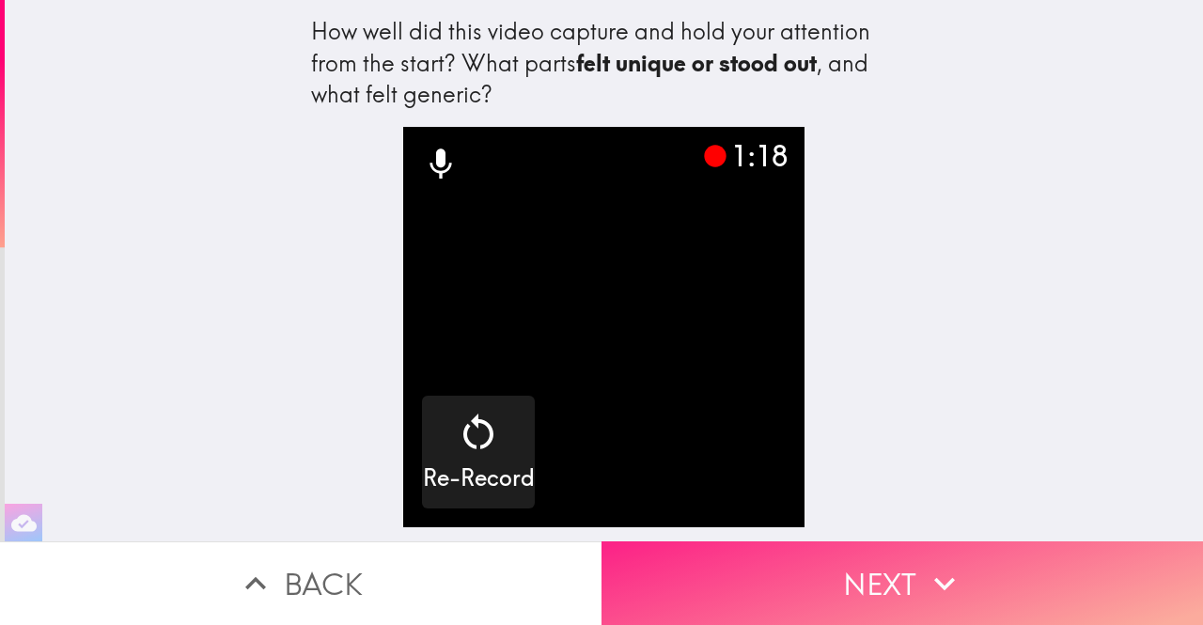
click at [847, 571] on button "Next" at bounding box center [903, 584] width 602 height 84
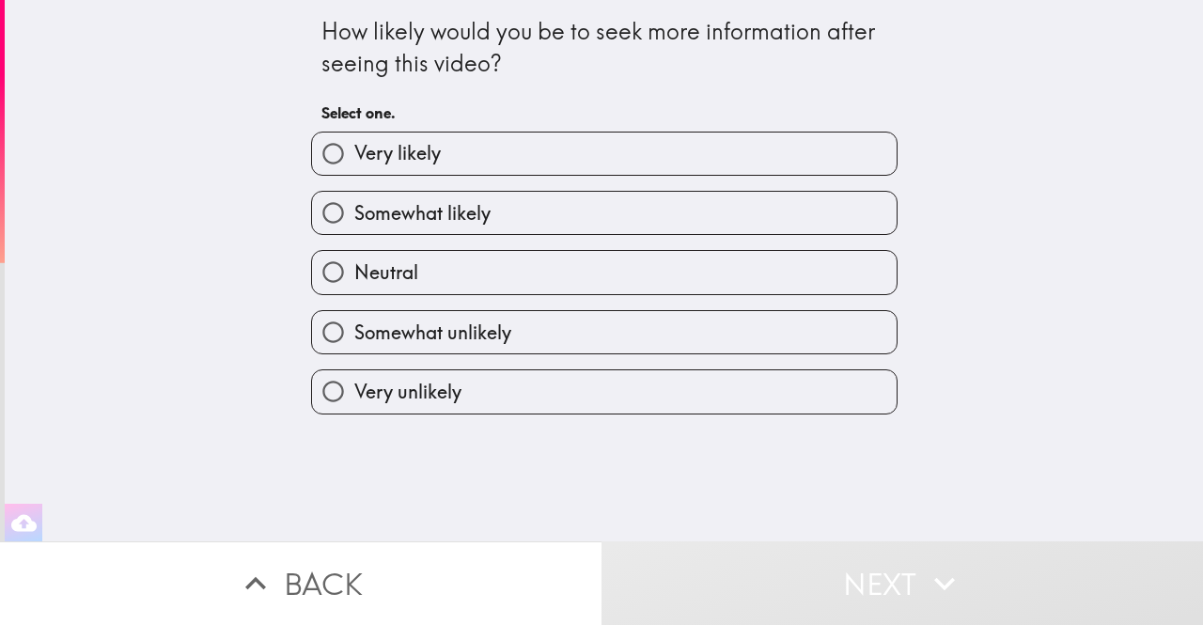
click at [432, 212] on span "Somewhat likely" at bounding box center [422, 213] width 136 height 26
click at [354, 212] on input "Somewhat likely" at bounding box center [333, 213] width 42 height 42
radio input "true"
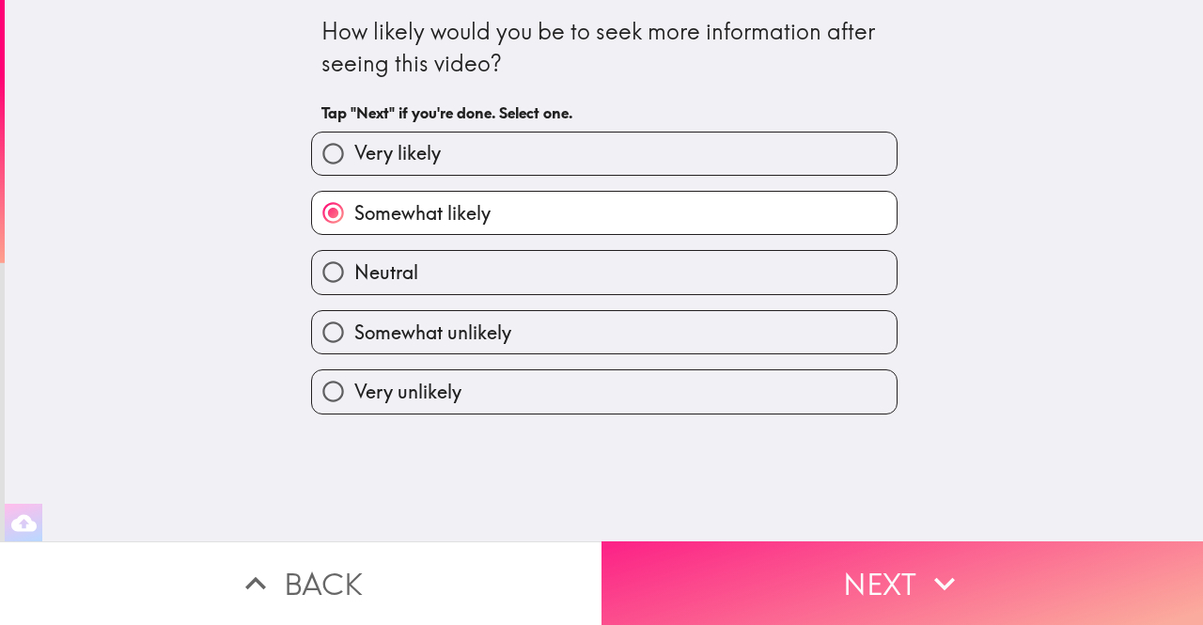
click at [788, 543] on button "Next" at bounding box center [903, 584] width 602 height 84
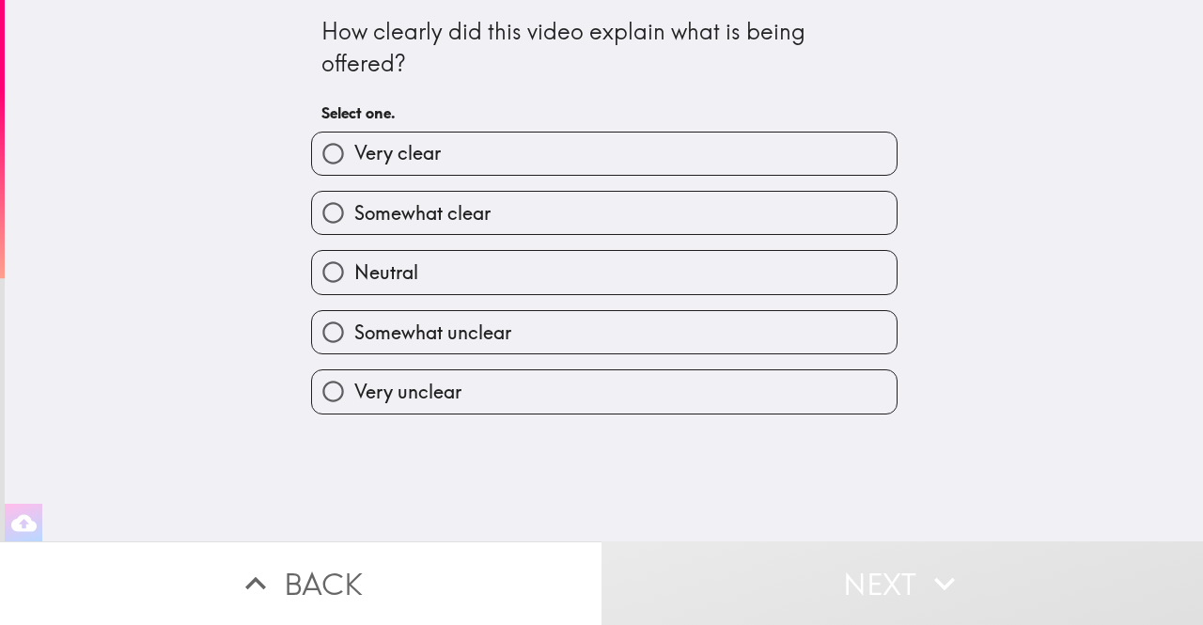
click at [478, 230] on label "Somewhat clear" at bounding box center [604, 213] width 585 height 42
click at [354, 230] on input "Somewhat clear" at bounding box center [333, 213] width 42 height 42
radio input "true"
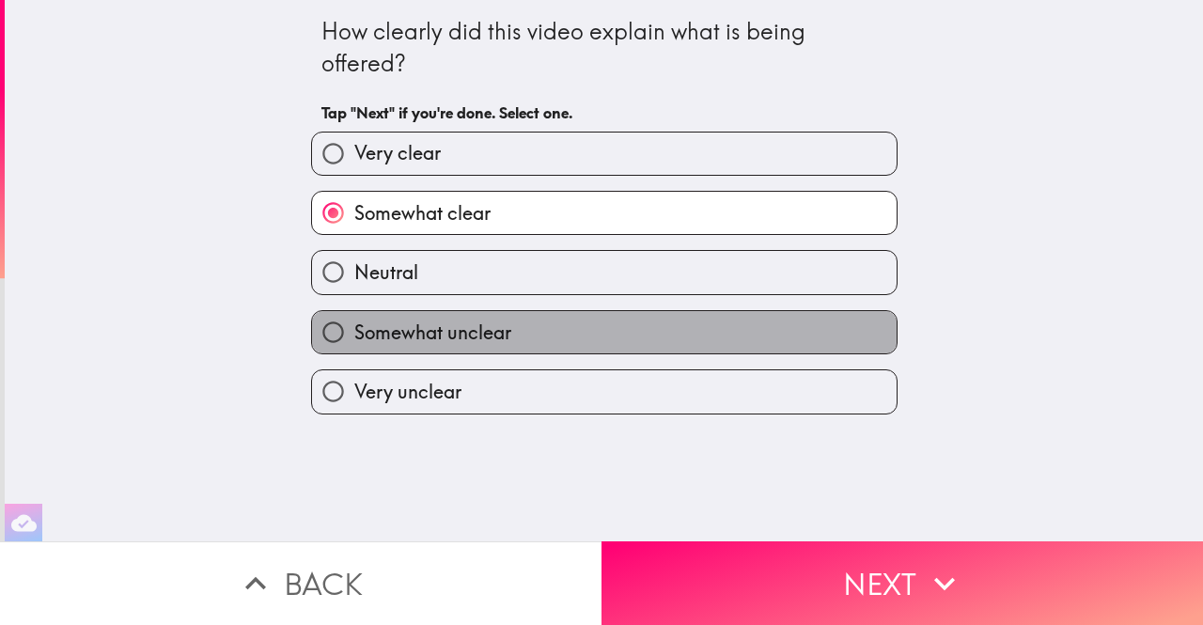
click at [458, 328] on span "Somewhat unclear" at bounding box center [432, 333] width 157 height 26
click at [354, 328] on input "Somewhat unclear" at bounding box center [333, 332] width 42 height 42
radio input "true"
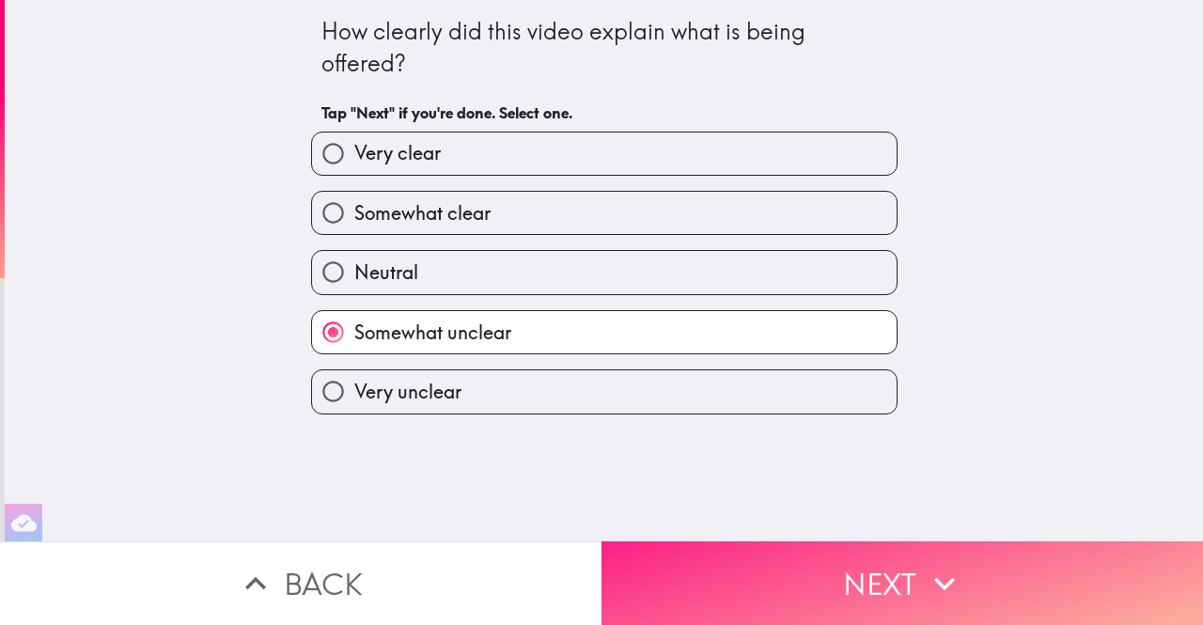
click at [780, 598] on button "Next" at bounding box center [903, 584] width 602 height 84
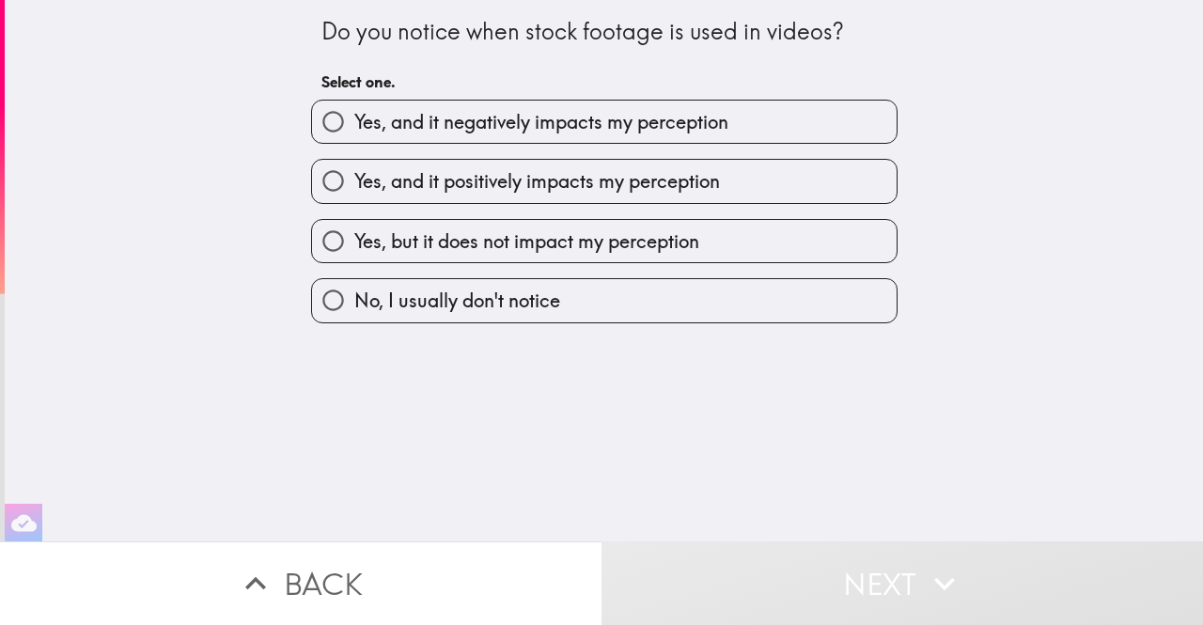
click at [553, 187] on span "Yes, and it positively impacts my perception" at bounding box center [537, 181] width 366 height 26
click at [354, 187] on input "Yes, and it positively impacts my perception" at bounding box center [333, 181] width 42 height 42
radio input "true"
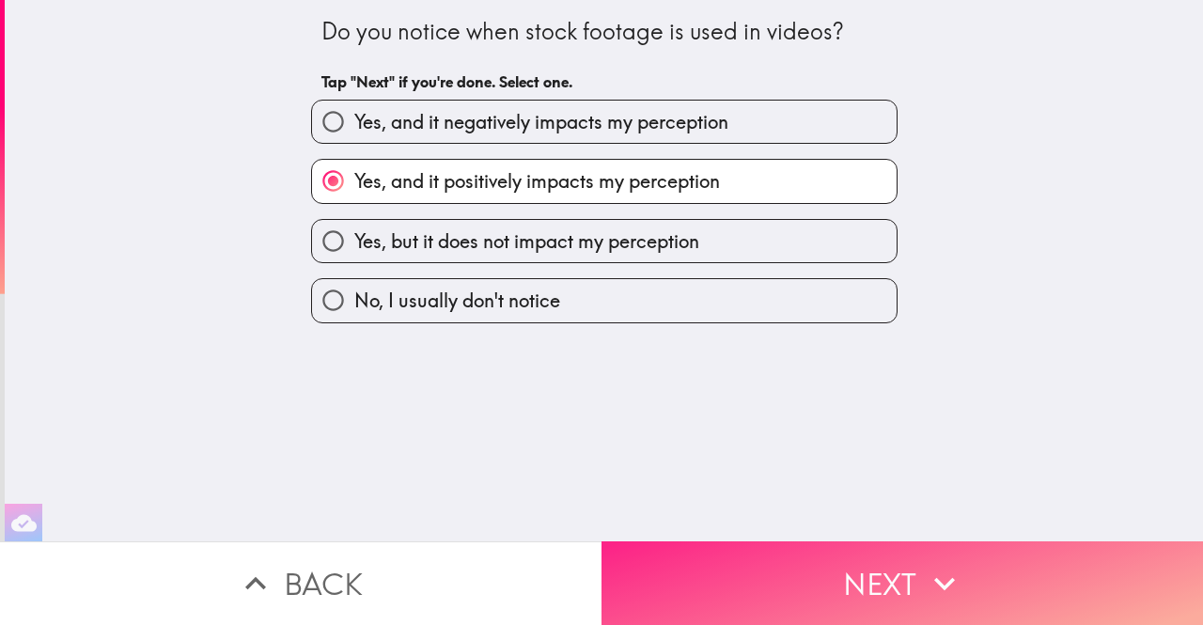
click at [720, 542] on button "Next" at bounding box center [903, 584] width 602 height 84
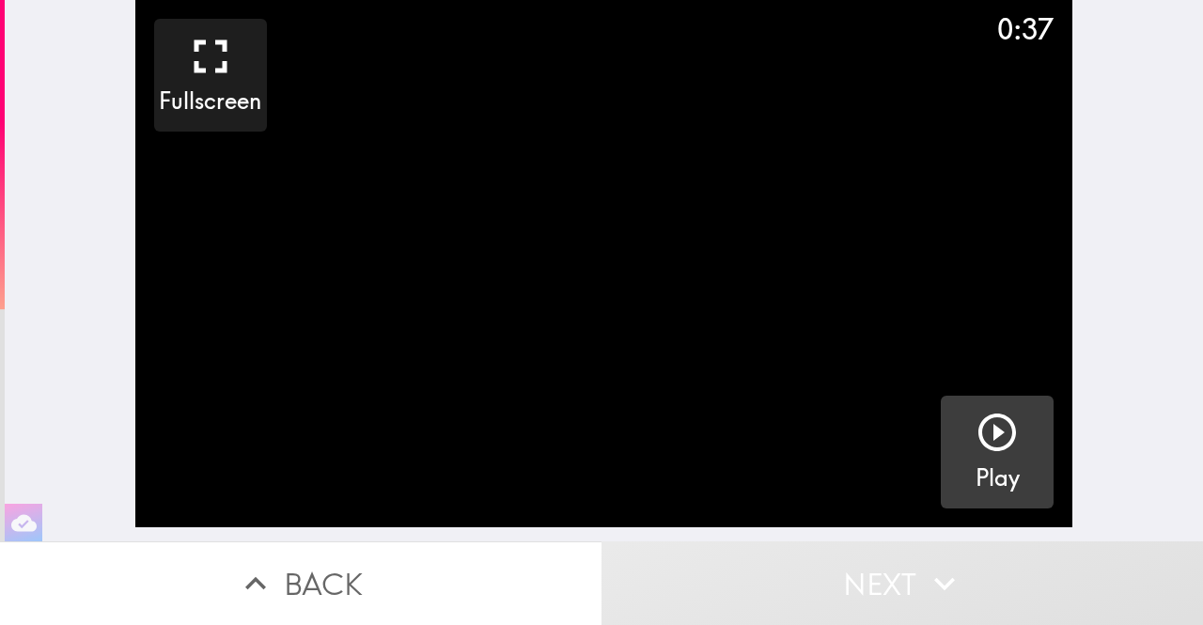
click at [979, 448] on icon "button" at bounding box center [998, 433] width 38 height 38
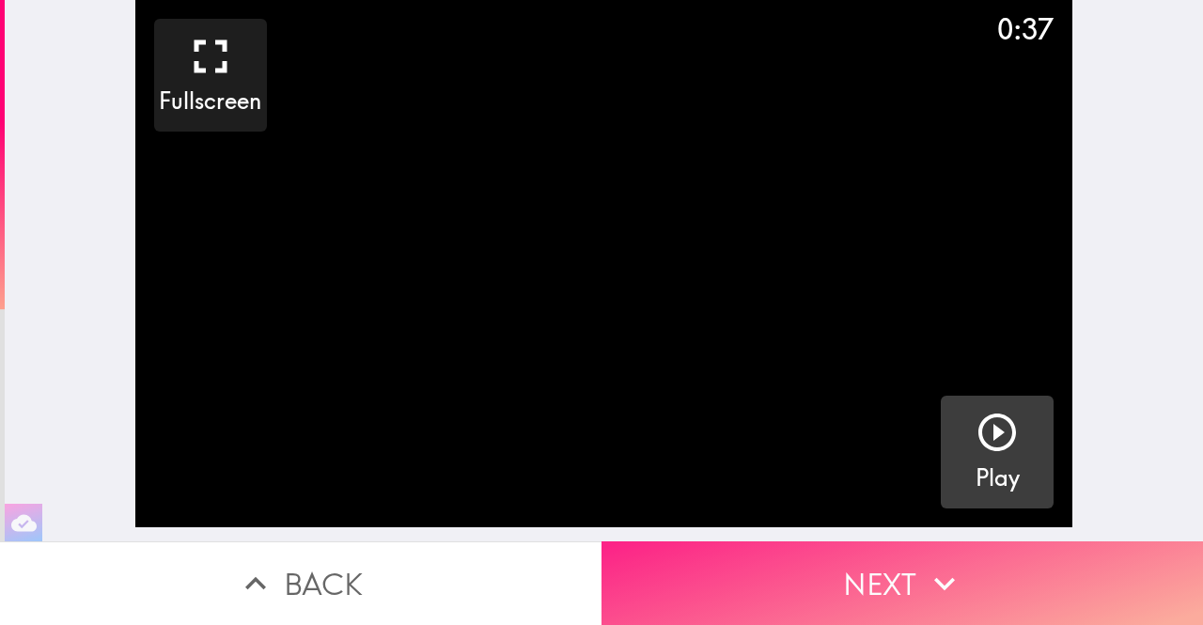
click at [939, 563] on icon "button" at bounding box center [944, 583] width 41 height 41
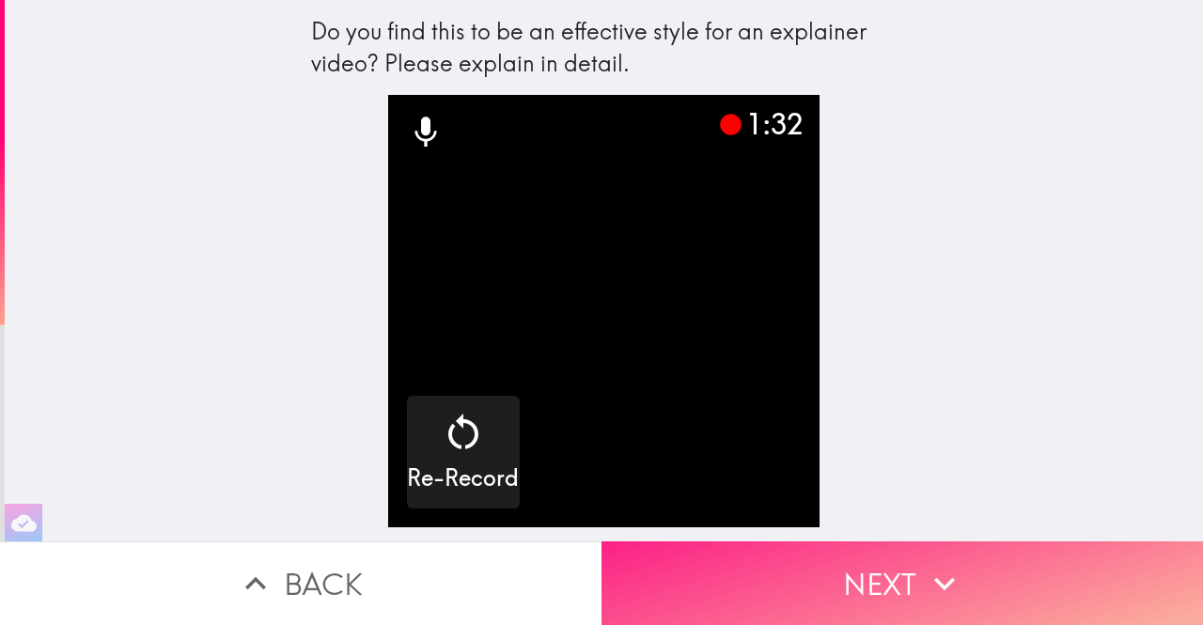
click at [870, 543] on button "Next" at bounding box center [903, 584] width 602 height 84
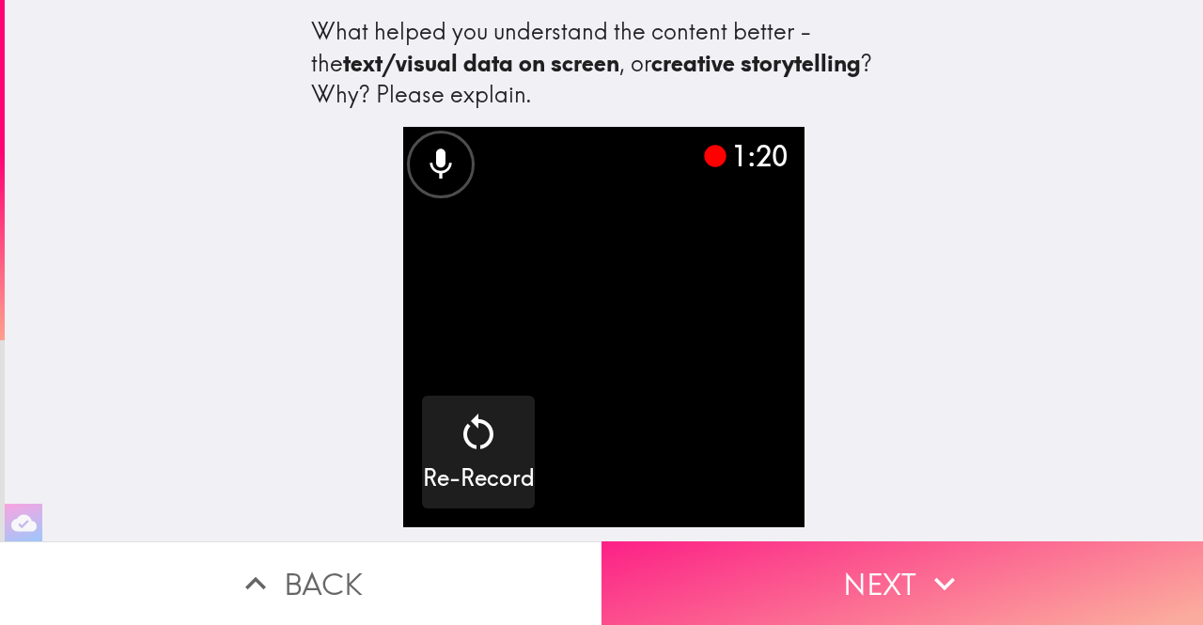
click at [887, 555] on button "Next" at bounding box center [903, 584] width 602 height 84
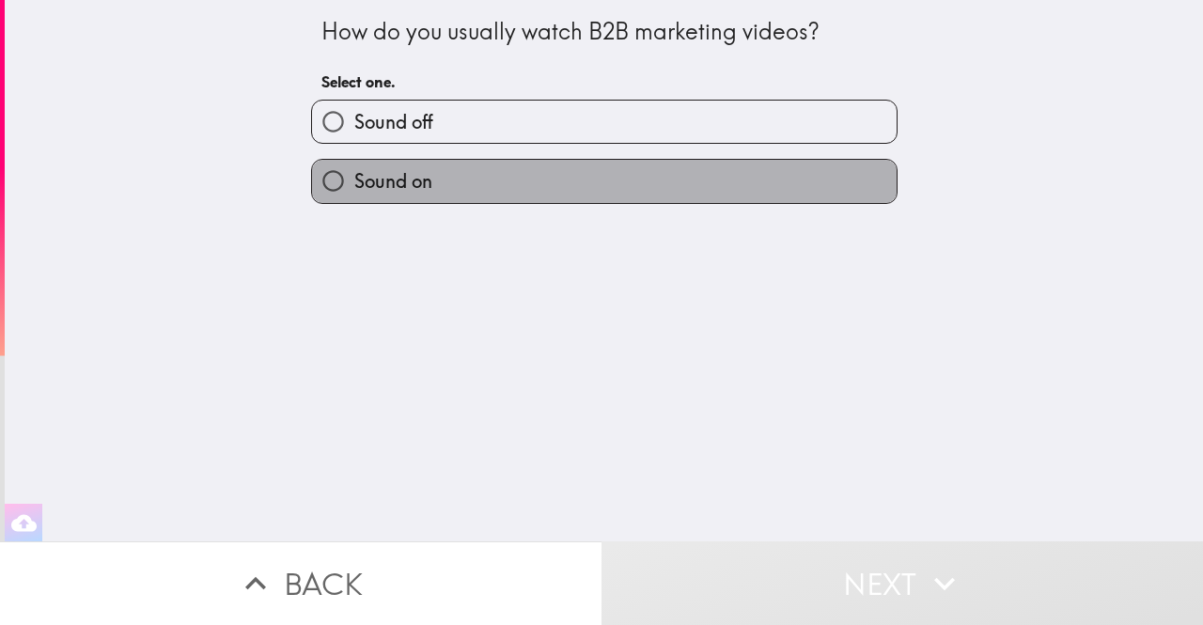
click at [451, 191] on label "Sound on" at bounding box center [604, 181] width 585 height 42
click at [354, 191] on input "Sound on" at bounding box center [333, 181] width 42 height 42
radio input "true"
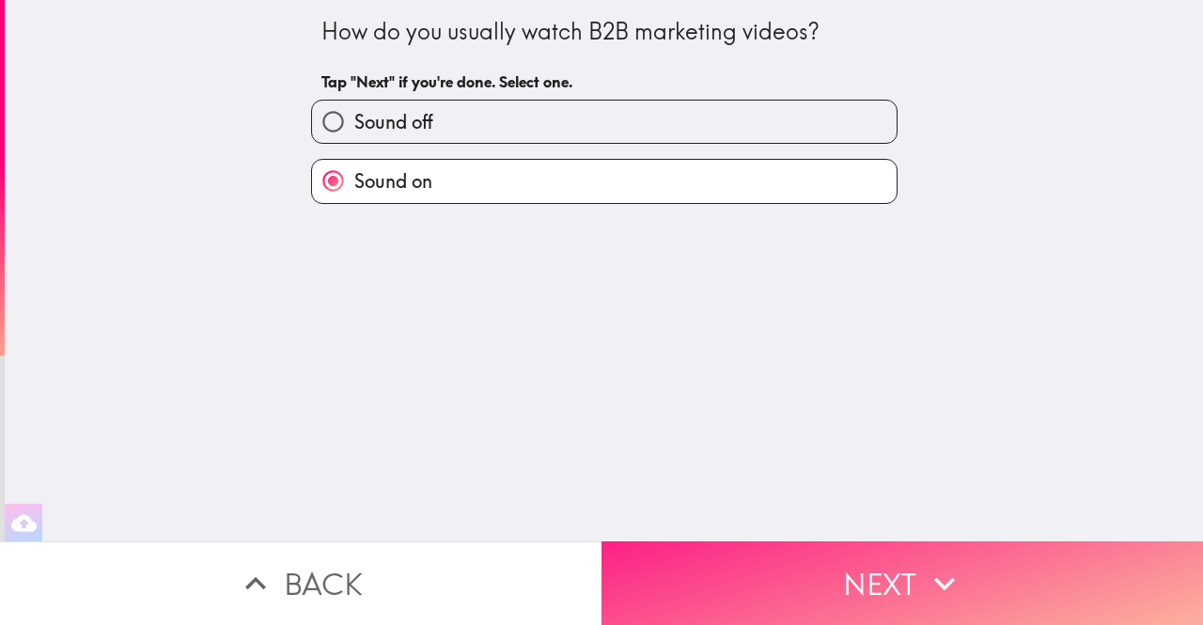
click at [807, 563] on button "Next" at bounding box center [903, 584] width 602 height 84
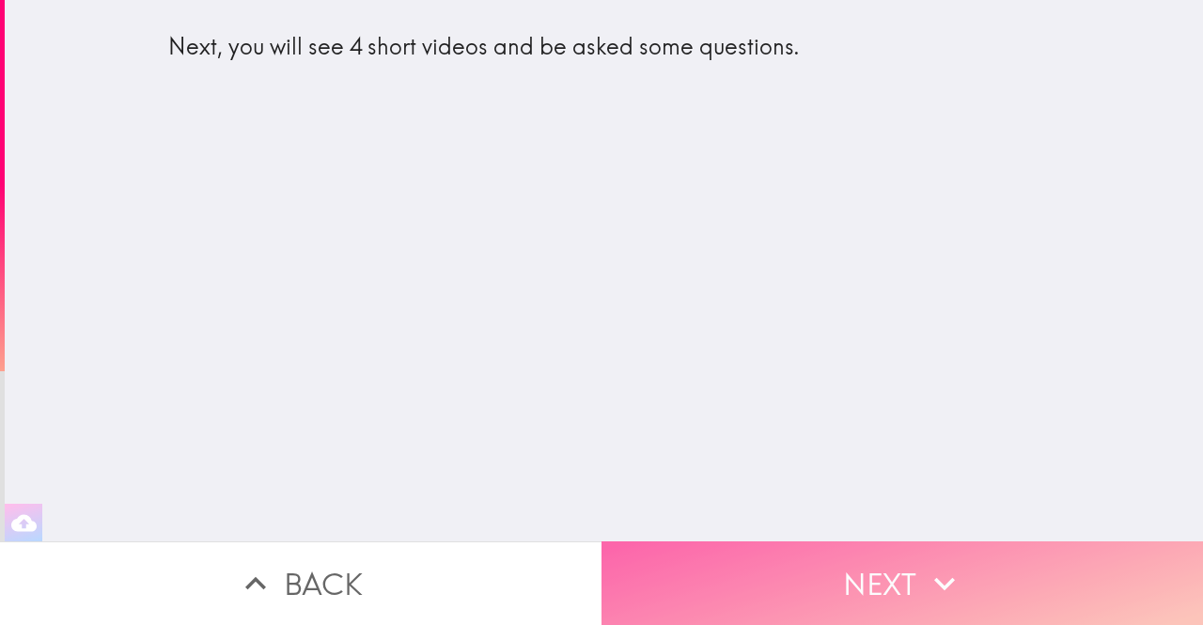
click at [716, 554] on button "Next" at bounding box center [903, 584] width 602 height 84
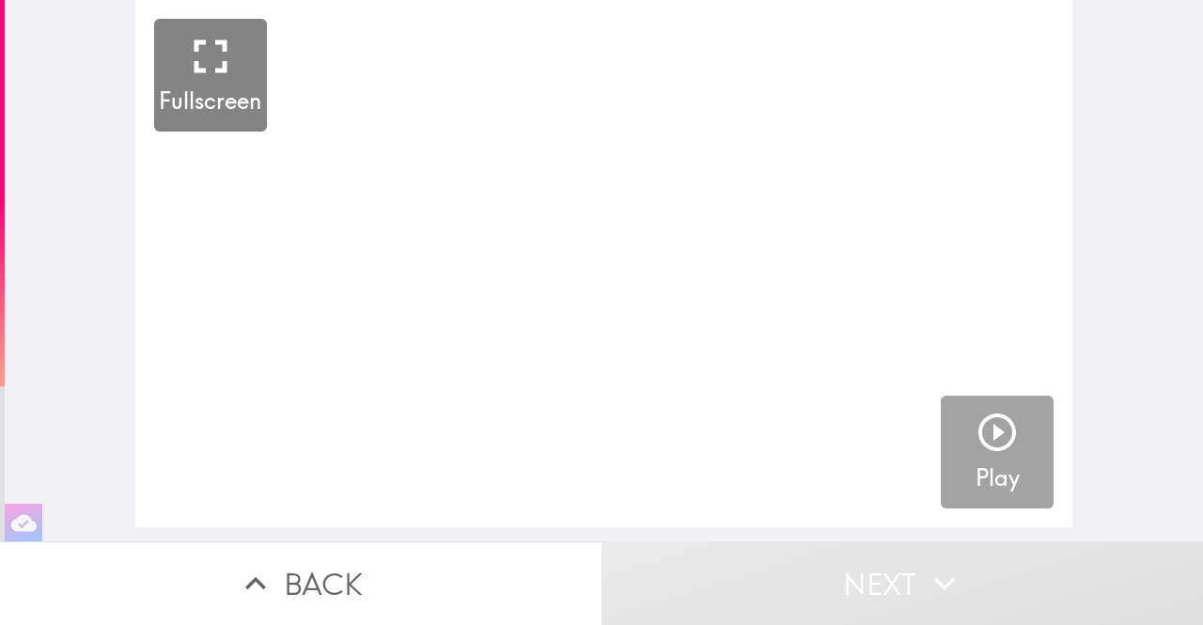
click at [994, 428] on icon "button" at bounding box center [997, 432] width 45 height 45
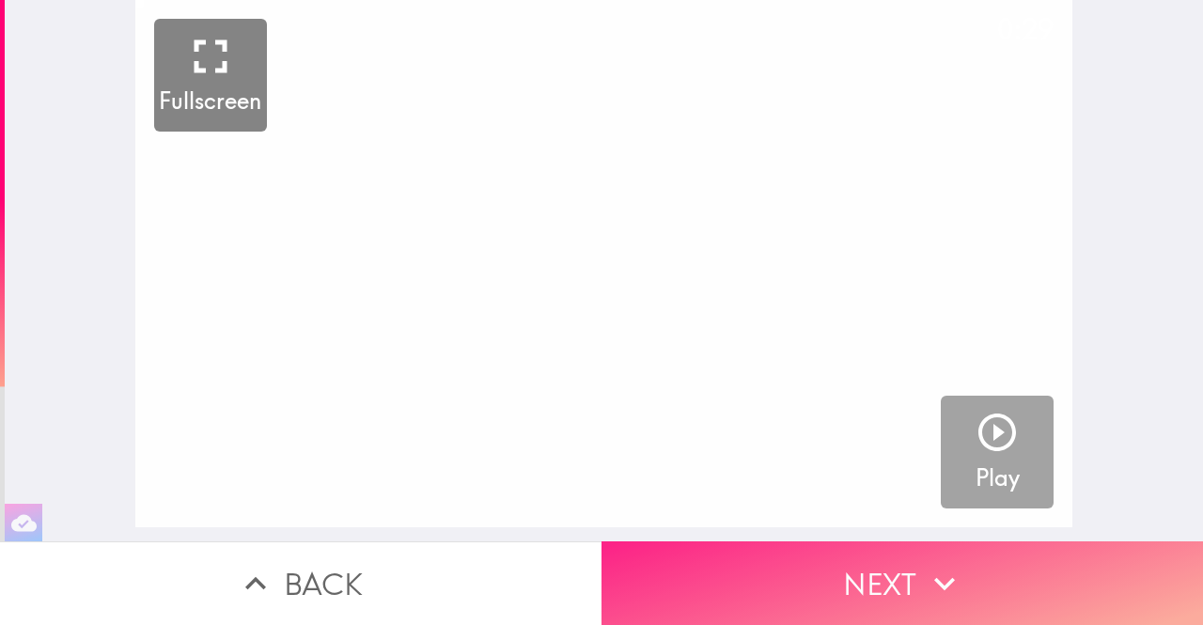
click at [932, 580] on icon "button" at bounding box center [944, 583] width 41 height 41
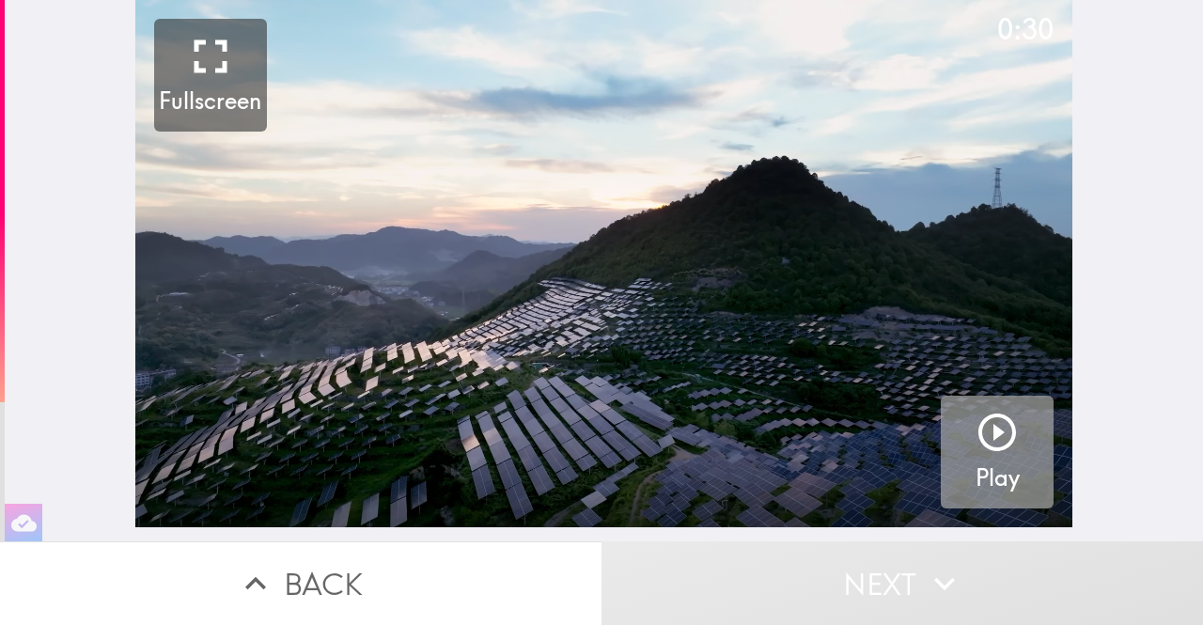
click at [994, 426] on icon "button" at bounding box center [997, 432] width 45 height 45
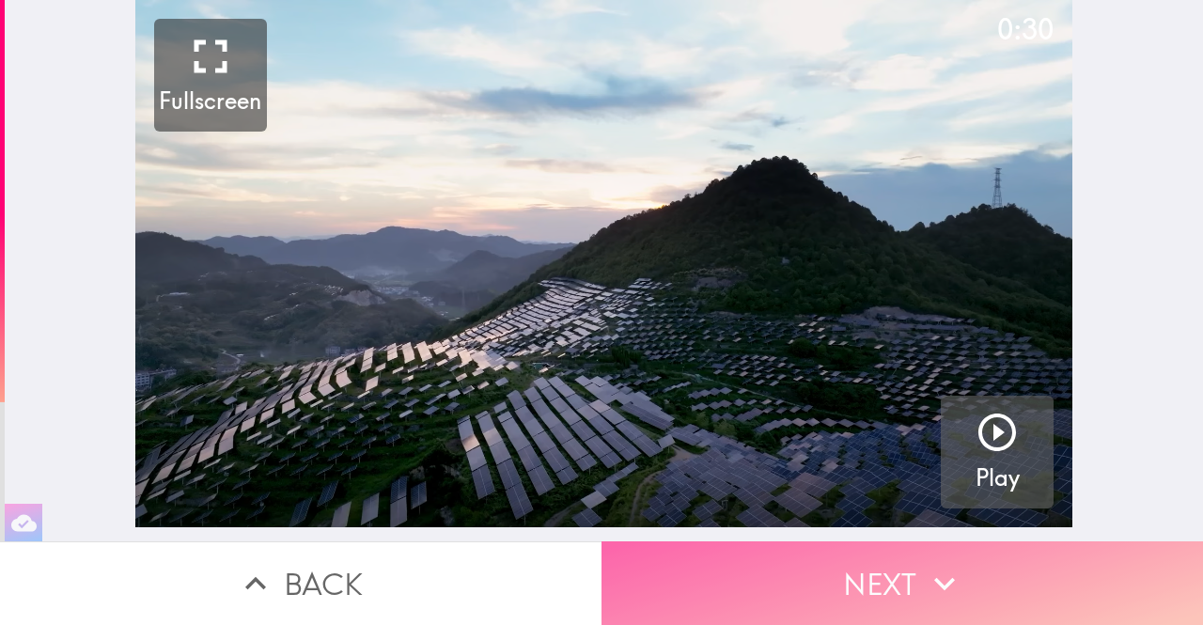
click at [958, 567] on button "Next" at bounding box center [903, 584] width 602 height 84
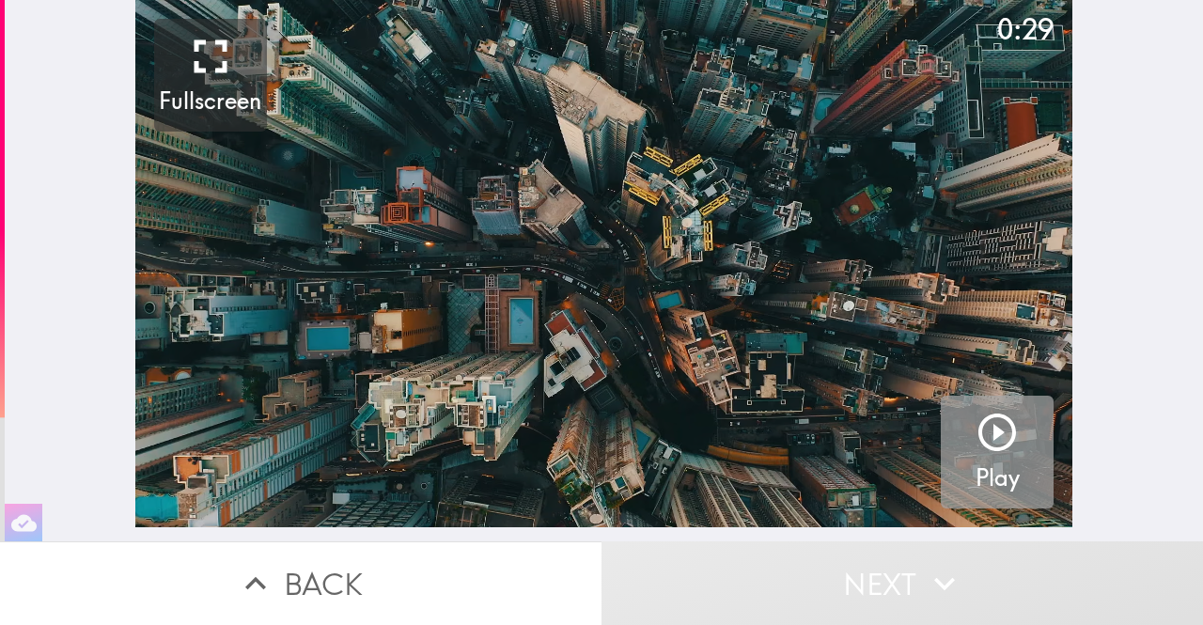
click at [975, 453] on icon "button" at bounding box center [997, 432] width 45 height 45
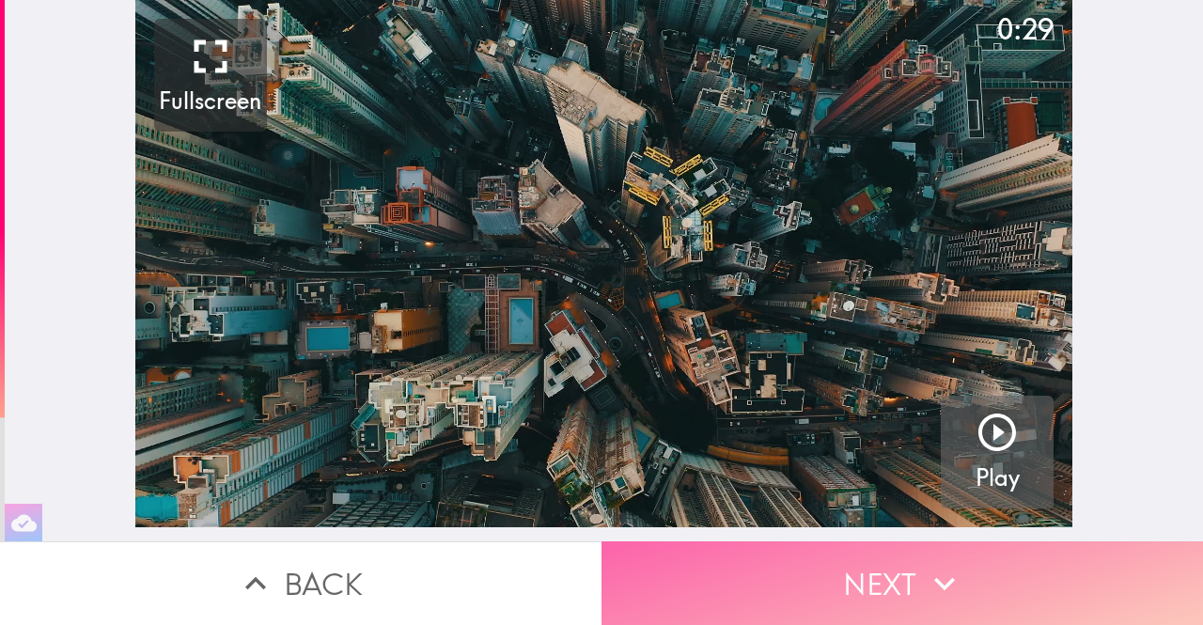
click at [992, 569] on button "Next" at bounding box center [903, 584] width 602 height 84
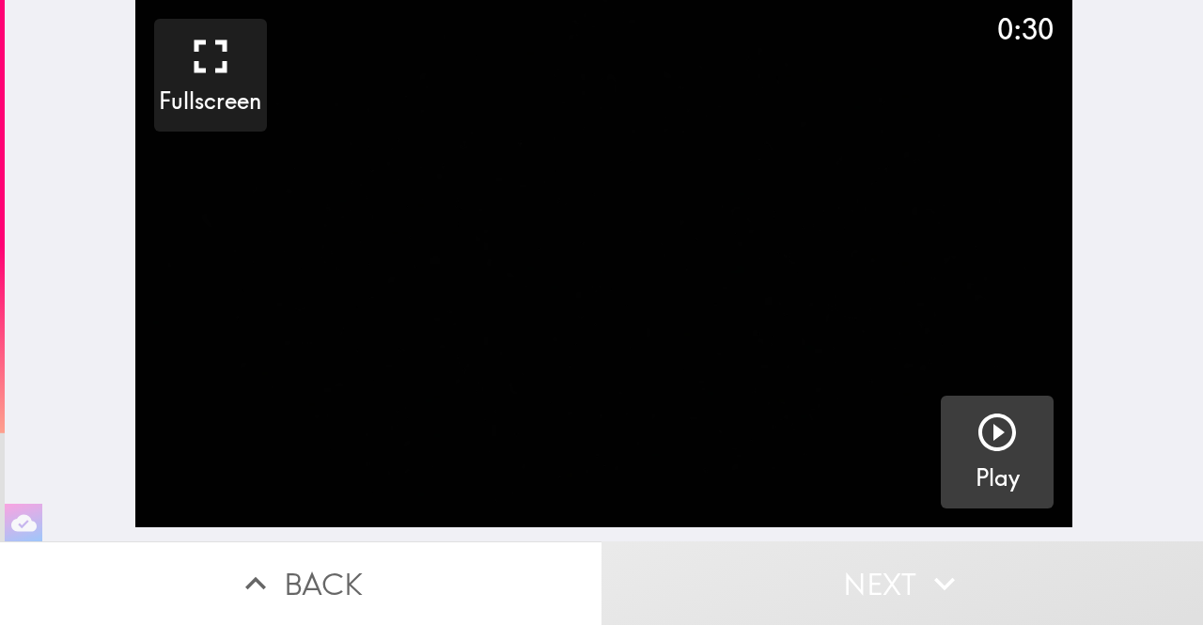
click at [995, 433] on icon "button" at bounding box center [997, 432] width 45 height 45
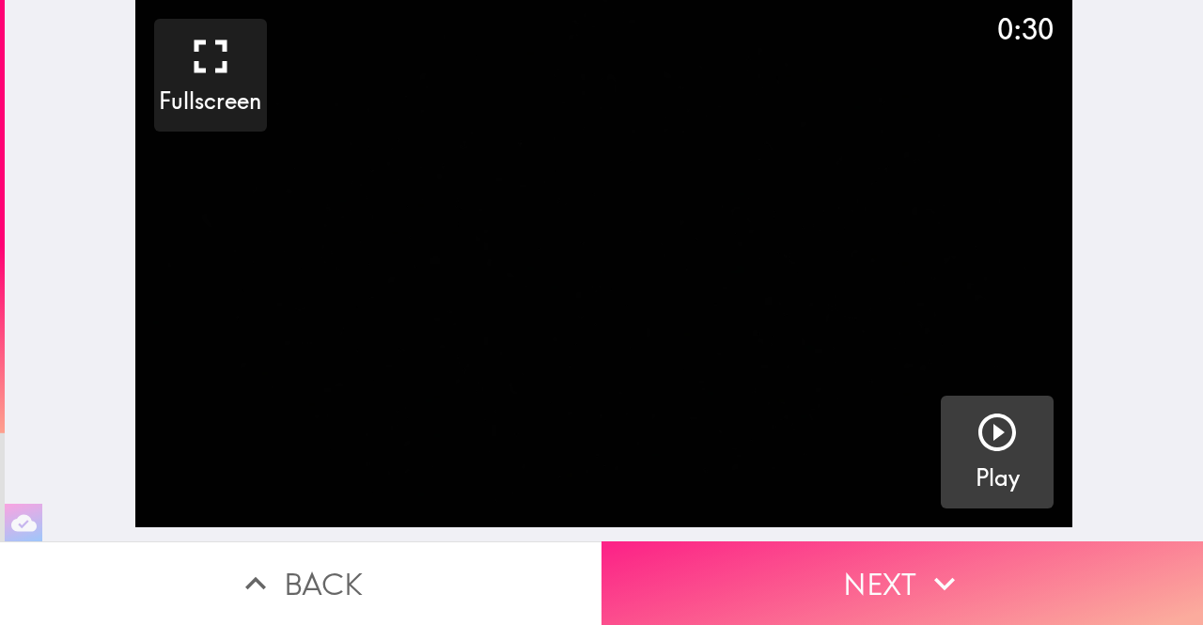
click at [937, 563] on icon "button" at bounding box center [944, 583] width 41 height 41
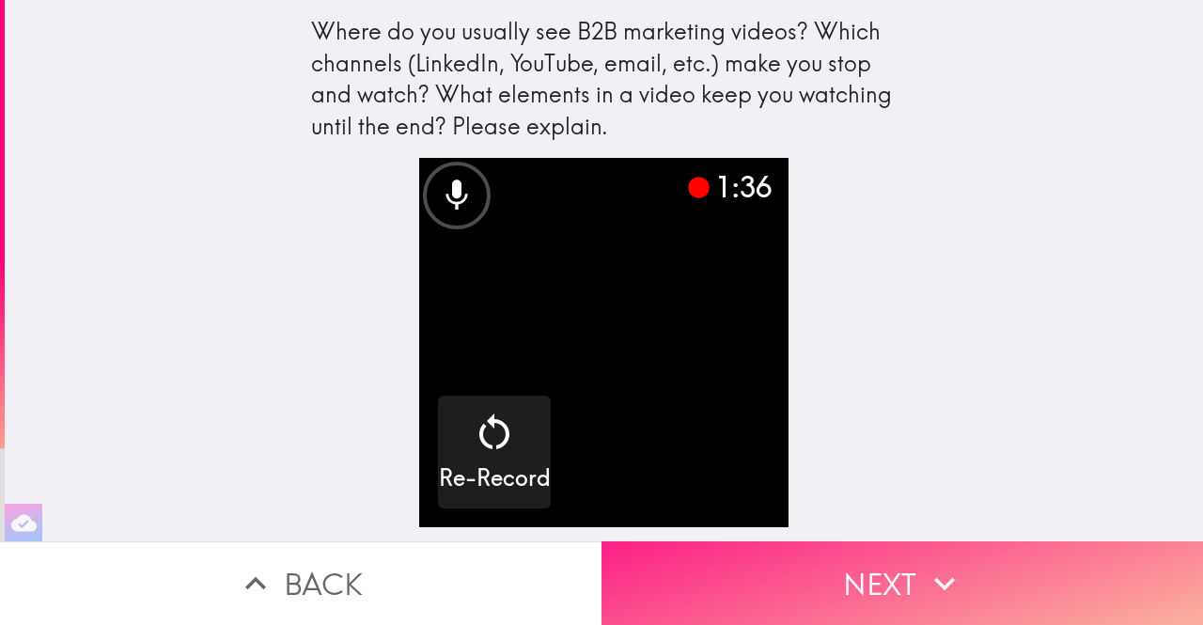
click at [865, 578] on button "Next" at bounding box center [903, 584] width 602 height 84
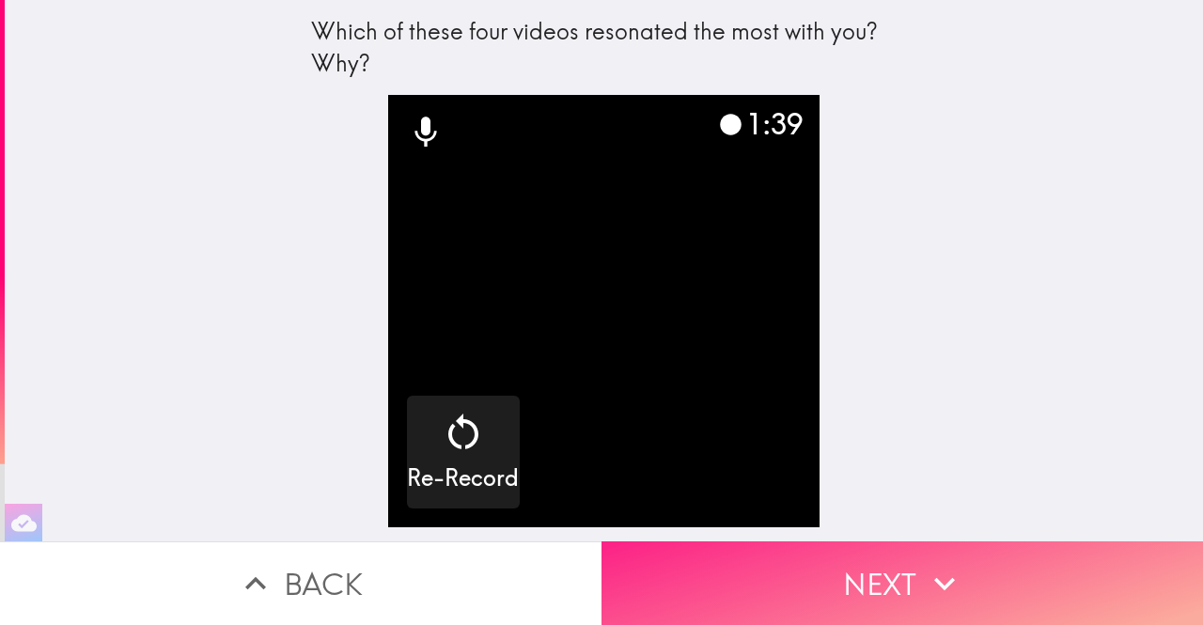
click at [823, 558] on button "Next" at bounding box center [903, 584] width 602 height 84
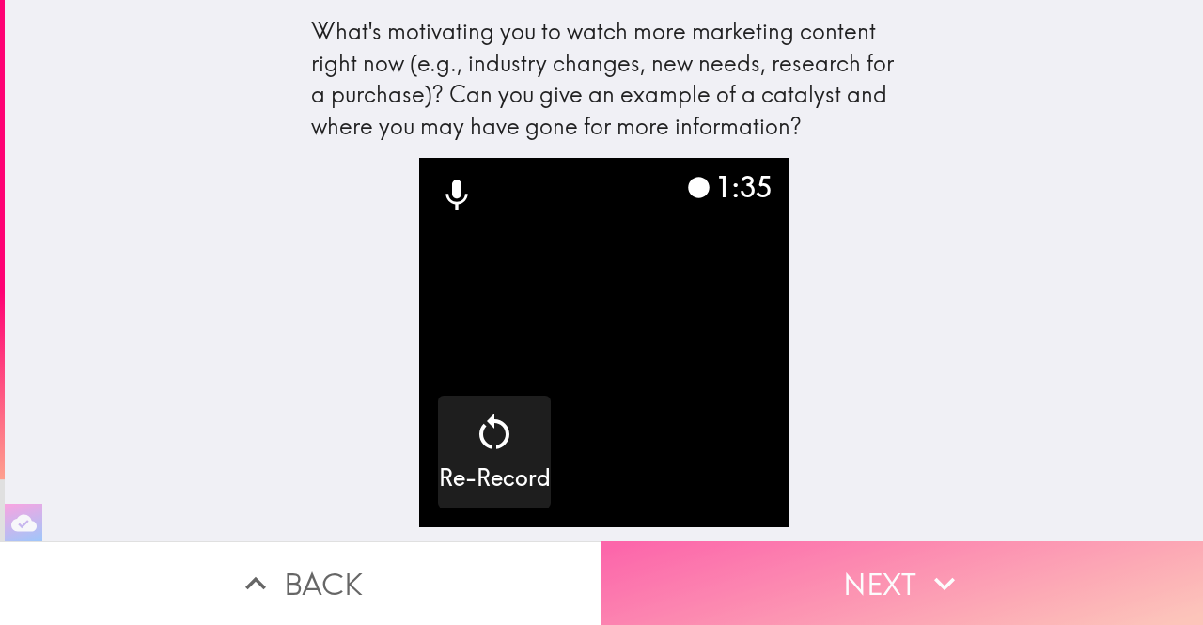
click at [867, 545] on button "Next" at bounding box center [903, 584] width 602 height 84
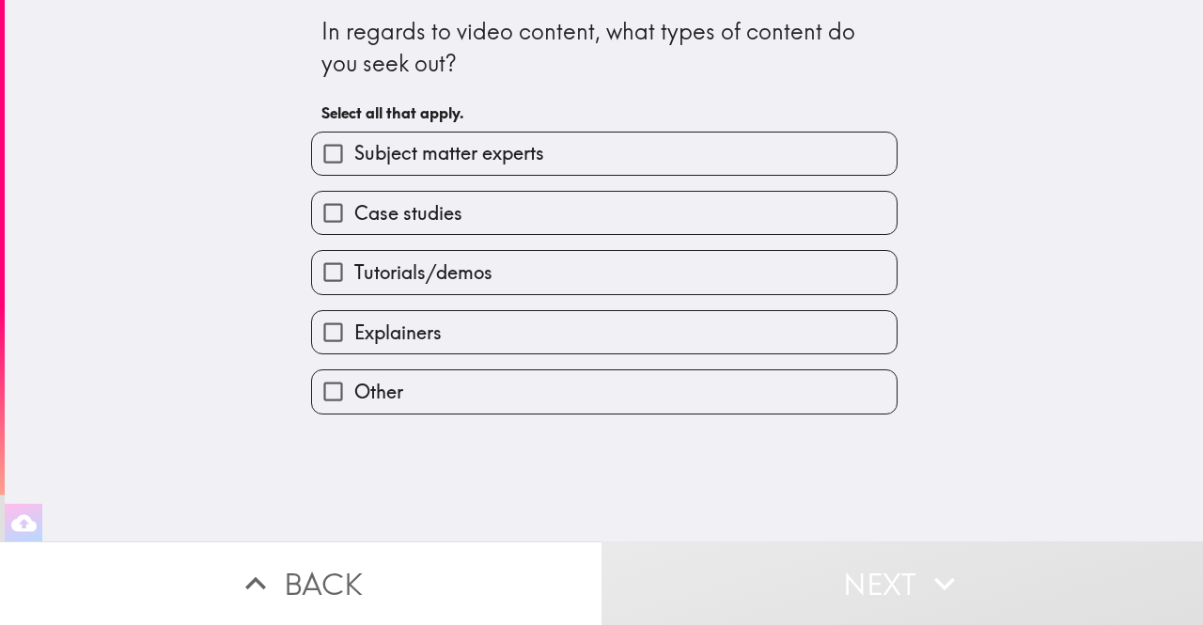
click at [322, 272] on input "Tutorials/demos" at bounding box center [333, 272] width 42 height 42
checkbox input "true"
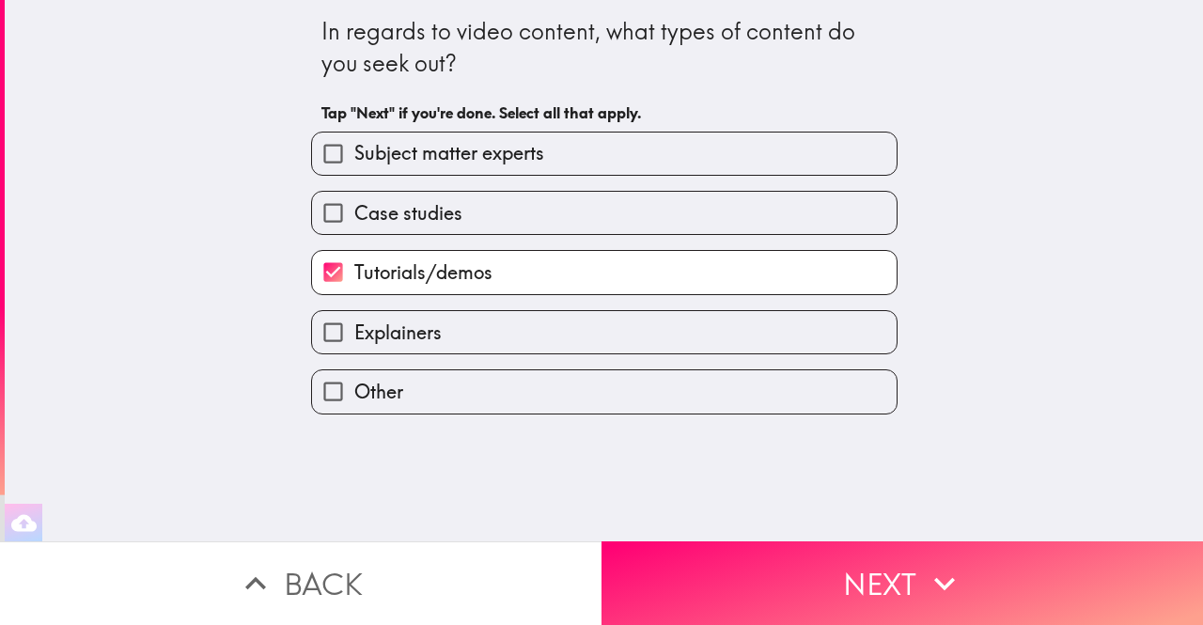
click at [314, 204] on input "Case studies" at bounding box center [333, 213] width 42 height 42
checkbox input "true"
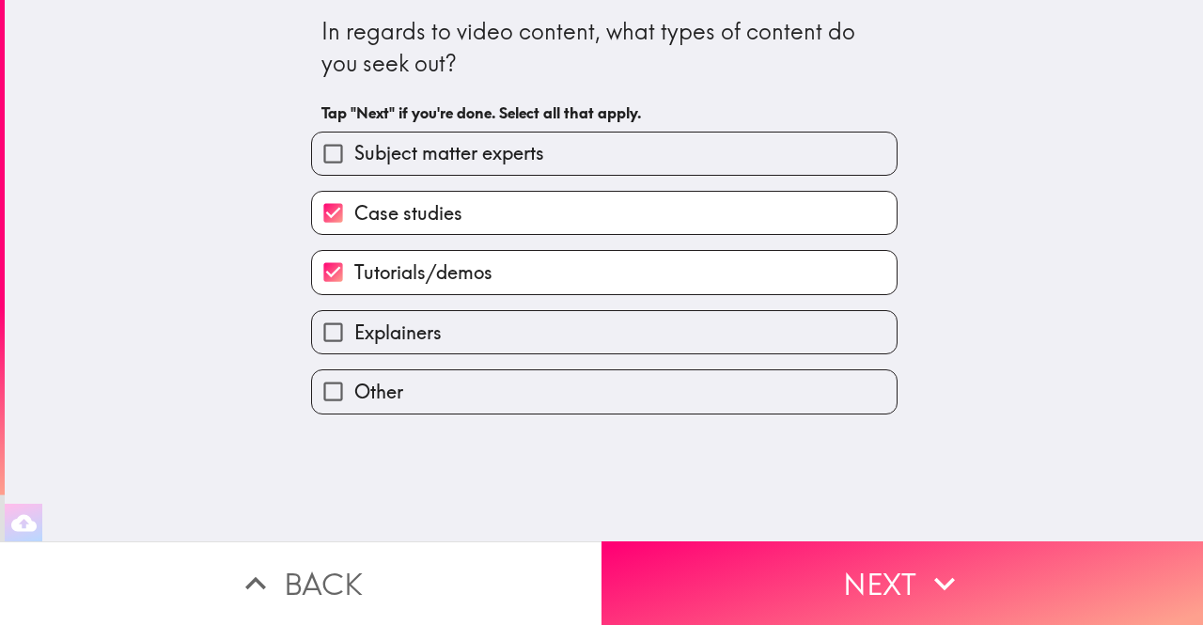
click at [320, 160] on input "Subject matter experts" at bounding box center [333, 154] width 42 height 42
checkbox input "true"
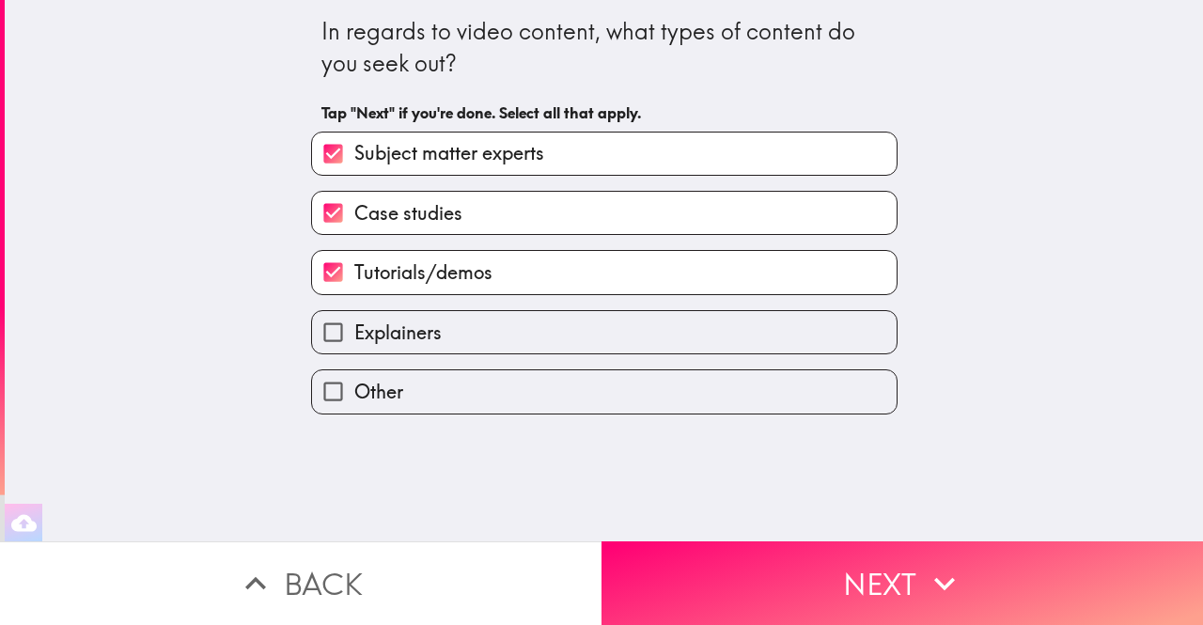
click at [318, 343] on input "Explainers" at bounding box center [333, 332] width 42 height 42
checkbox input "true"
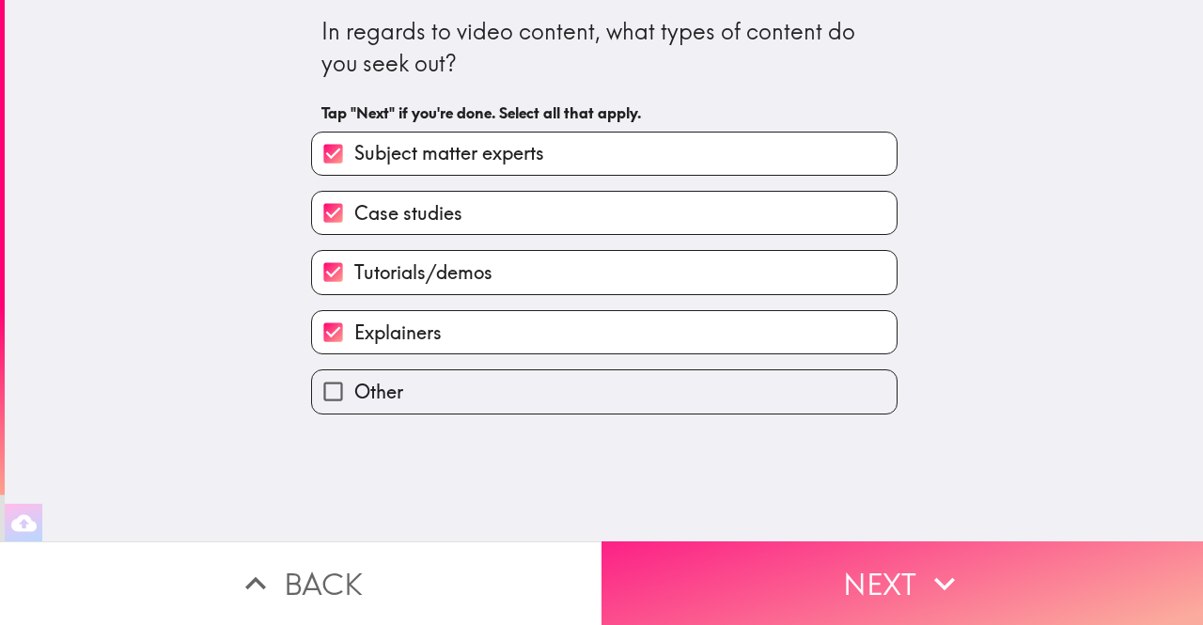
click at [857, 565] on button "Next" at bounding box center [903, 584] width 602 height 84
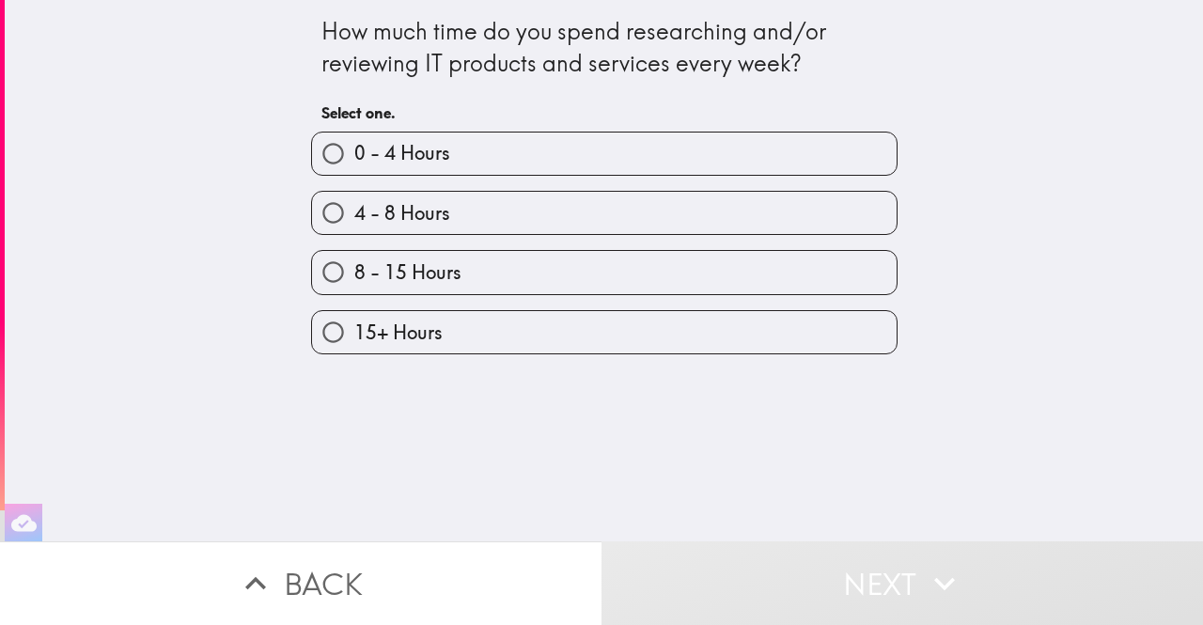
click at [416, 147] on span "0 - 4 Hours" at bounding box center [402, 153] width 96 height 26
click at [354, 147] on input "0 - 4 Hours" at bounding box center [333, 154] width 42 height 42
radio input "true"
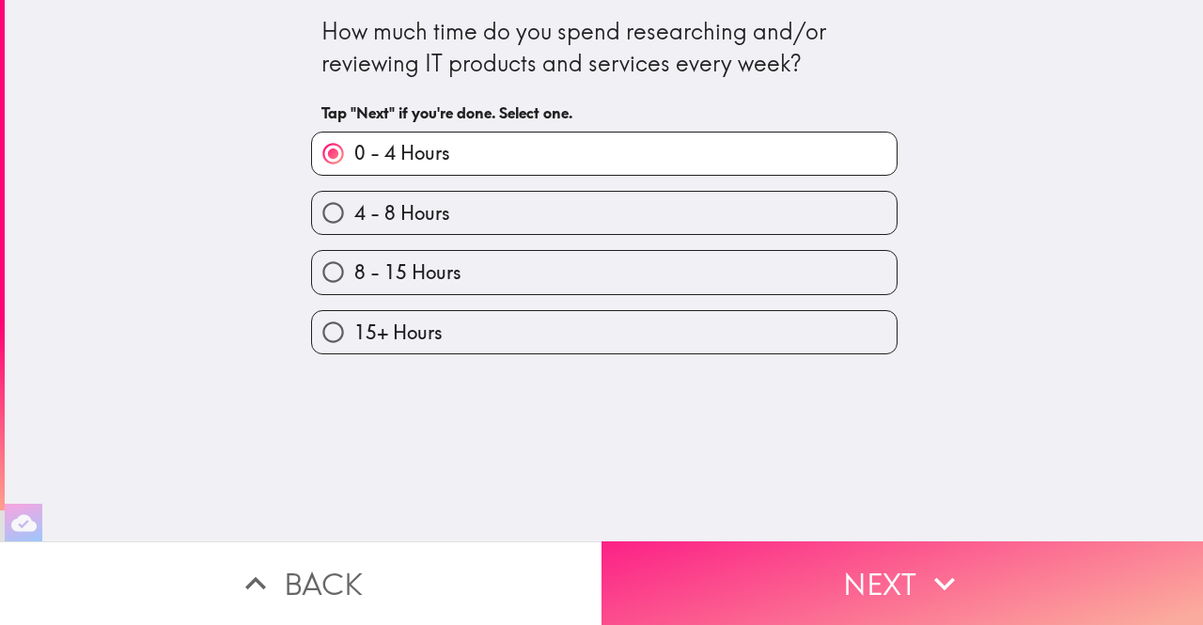
click at [799, 555] on button "Next" at bounding box center [903, 584] width 602 height 84
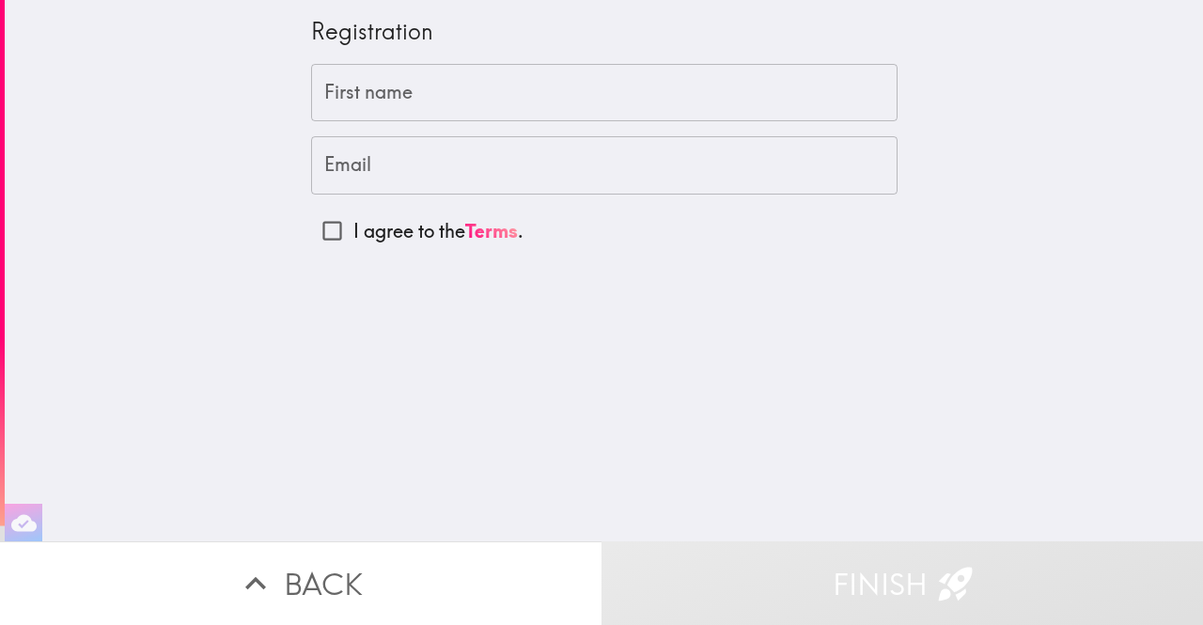
click at [401, 87] on input "First name" at bounding box center [604, 93] width 587 height 58
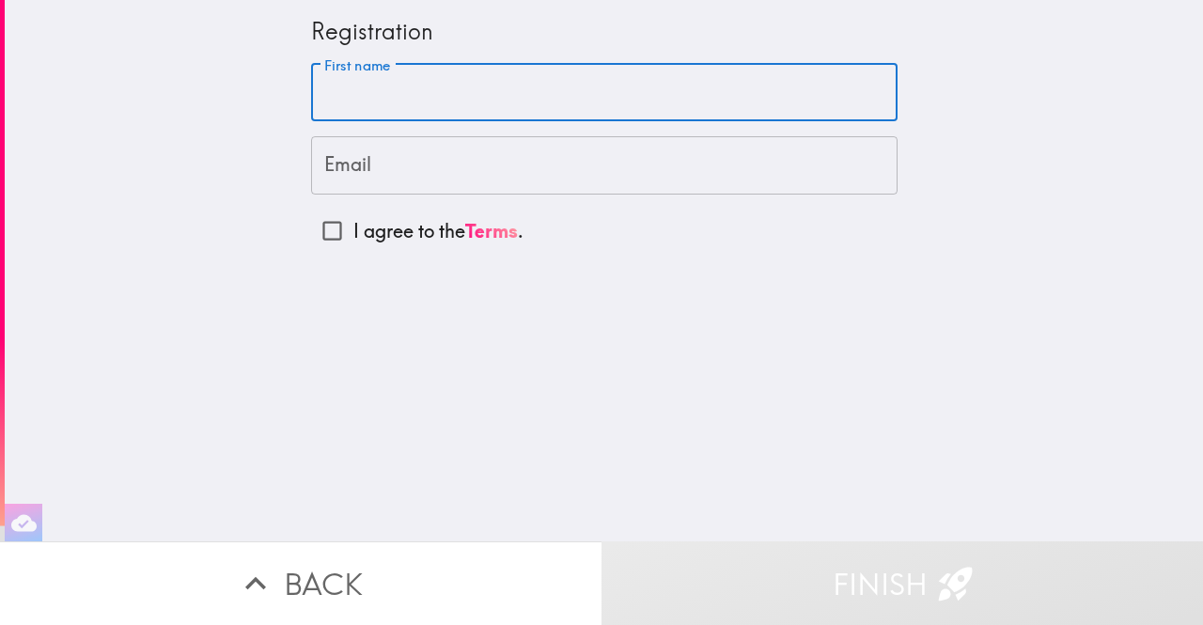
type input "[PERSON_NAME]"
type input "[EMAIL_ADDRESS][DOMAIN_NAME]"
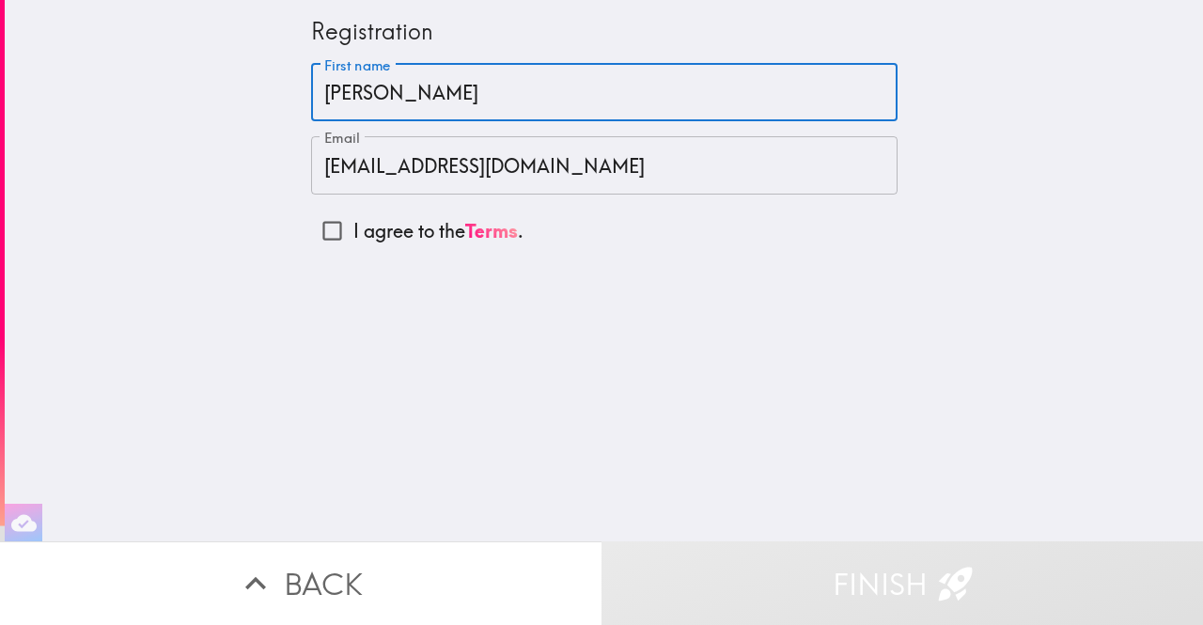
click at [320, 236] on input "I agree to the Terms ." at bounding box center [332, 231] width 42 height 42
checkbox input "true"
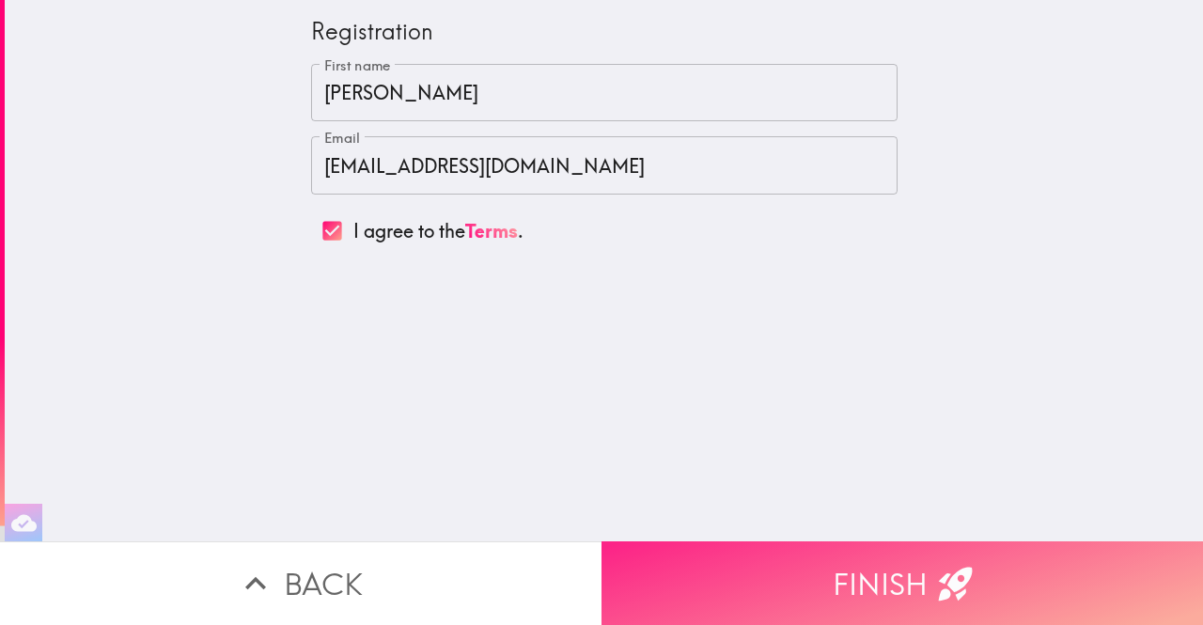
click at [871, 560] on button "Finish" at bounding box center [903, 584] width 602 height 84
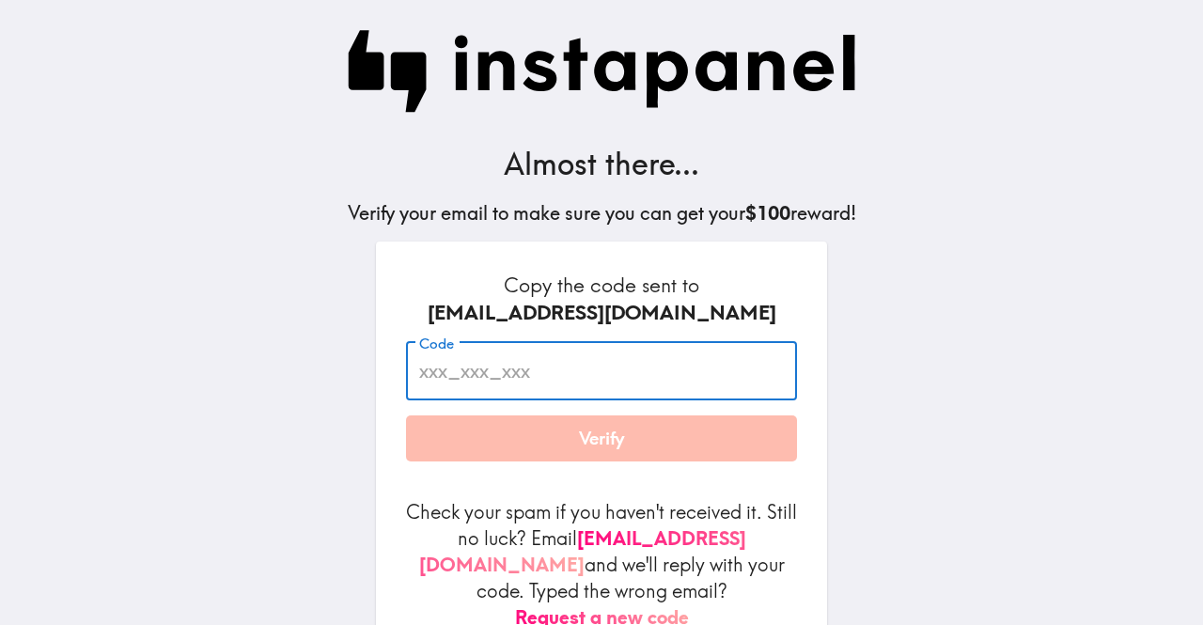
click at [594, 385] on input "Code" at bounding box center [601, 371] width 391 height 58
paste input "u4i_gLF_Bq2"
type input "u4i_gLF_Bq2"
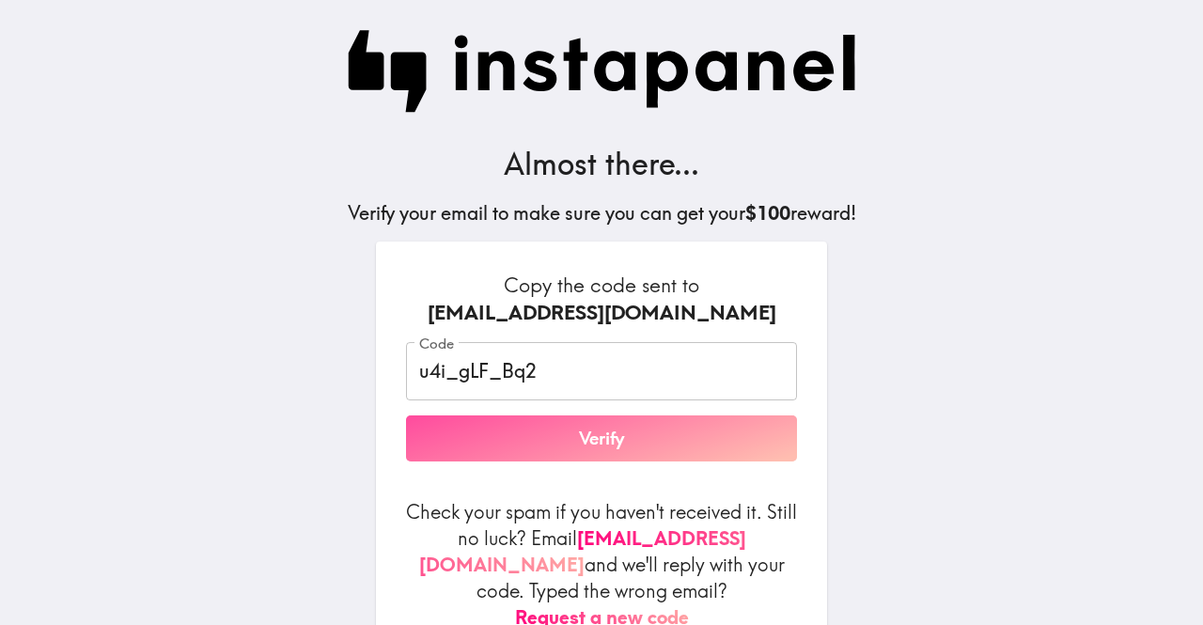
click at [601, 438] on button "Verify" at bounding box center [601, 439] width 391 height 47
